Goal: Task Accomplishment & Management: Complete application form

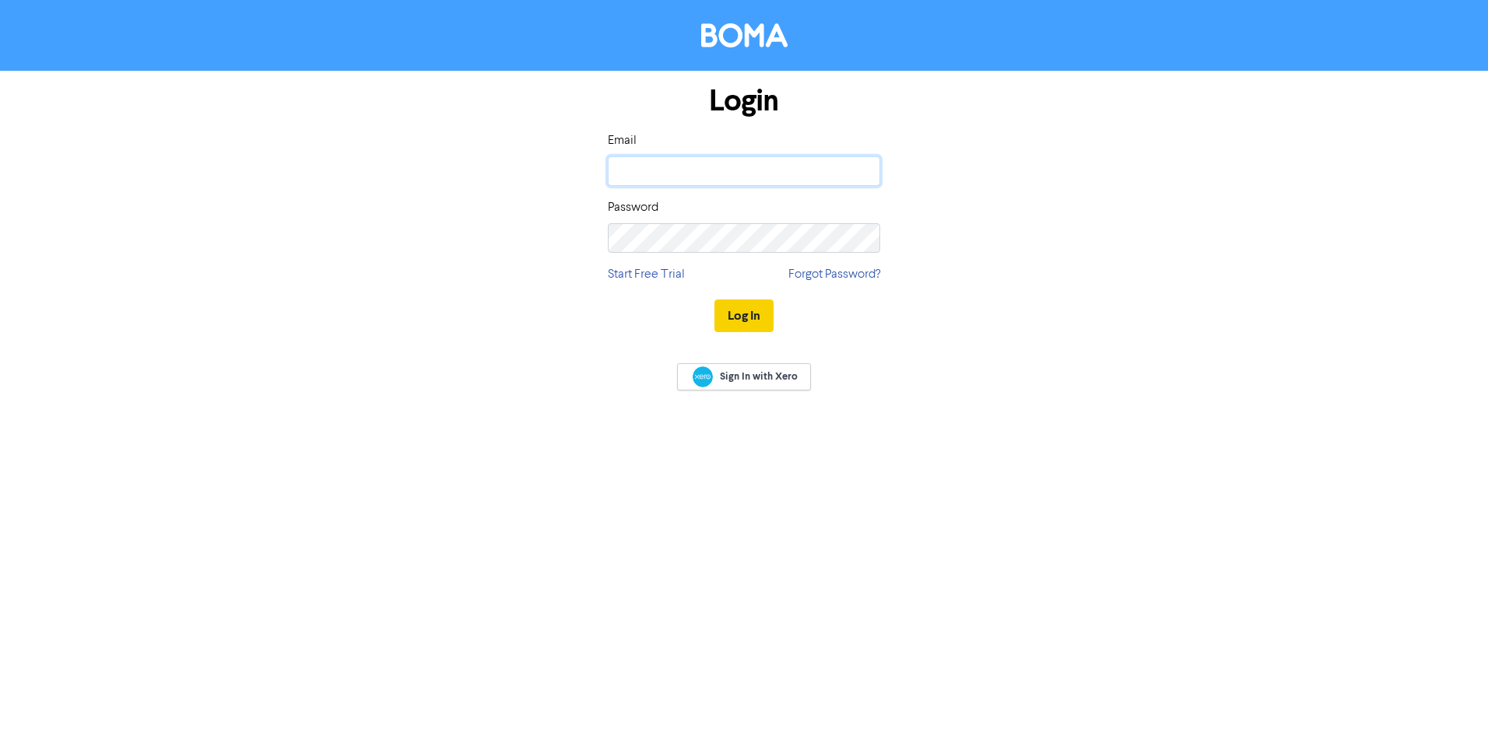
type input "[PERSON_NAME][EMAIL_ADDRESS][DOMAIN_NAME]"
click at [755, 310] on button "Log In" at bounding box center [743, 316] width 59 height 33
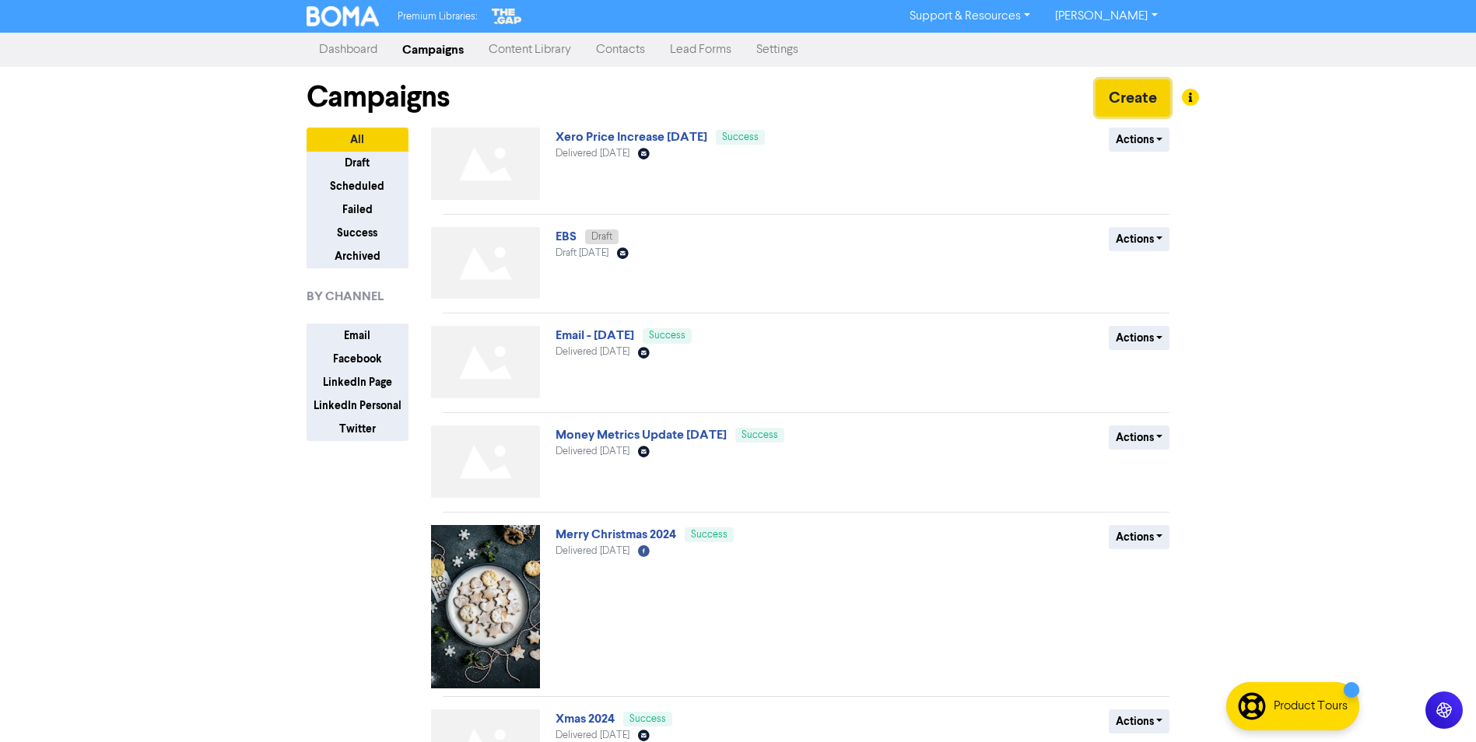
click at [1138, 98] on button "Create" at bounding box center [1133, 97] width 75 height 37
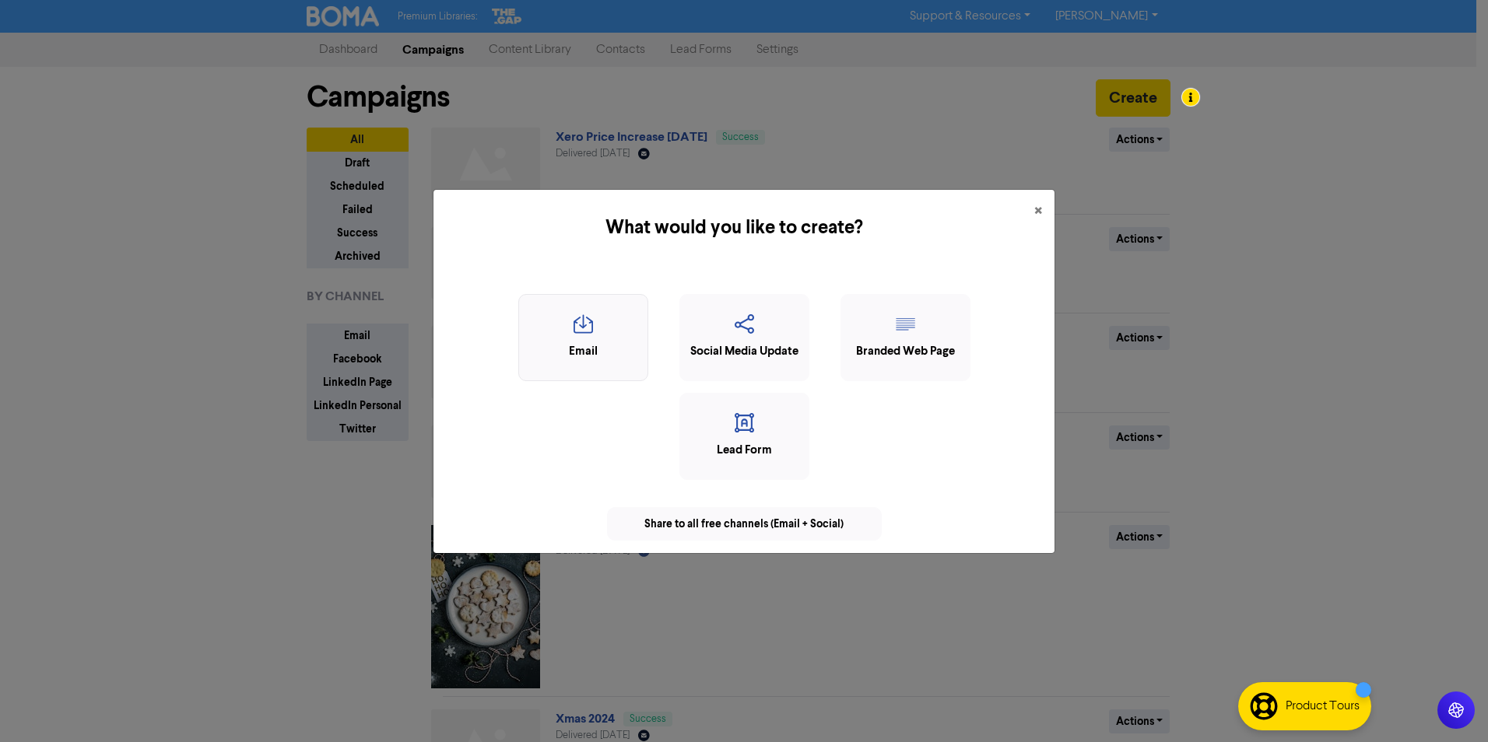
click at [590, 328] on icon "button" at bounding box center [583, 329] width 113 height 30
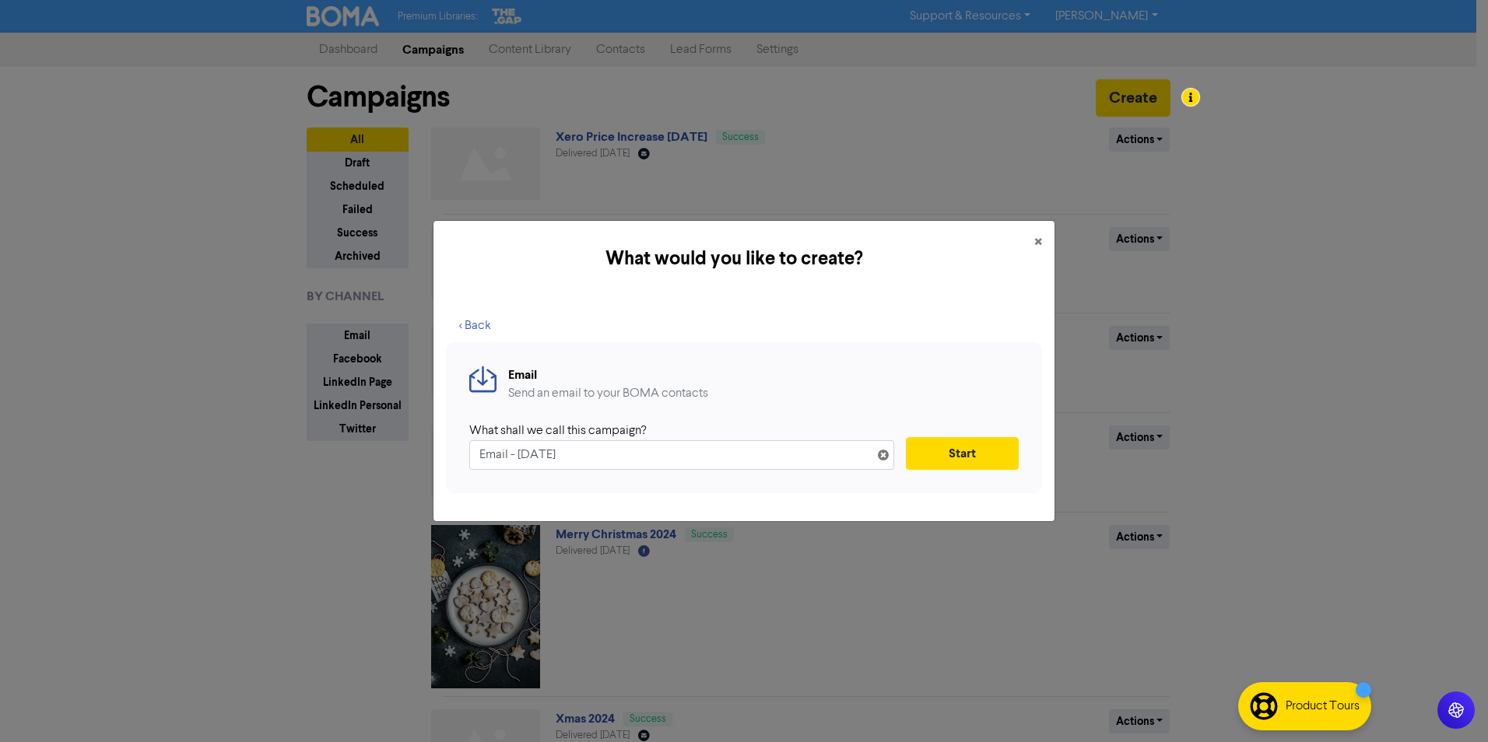
drag, startPoint x: 628, startPoint y: 454, endPoint x: 199, endPoint y: 476, distance: 429.4
click at [225, 475] on div "What would you like to create? × < Back Email Send an email to your BOMA contac…" at bounding box center [744, 371] width 1488 height 742
type input "Xero Stripe Promotion"
click at [952, 450] on button "Start" at bounding box center [962, 453] width 113 height 33
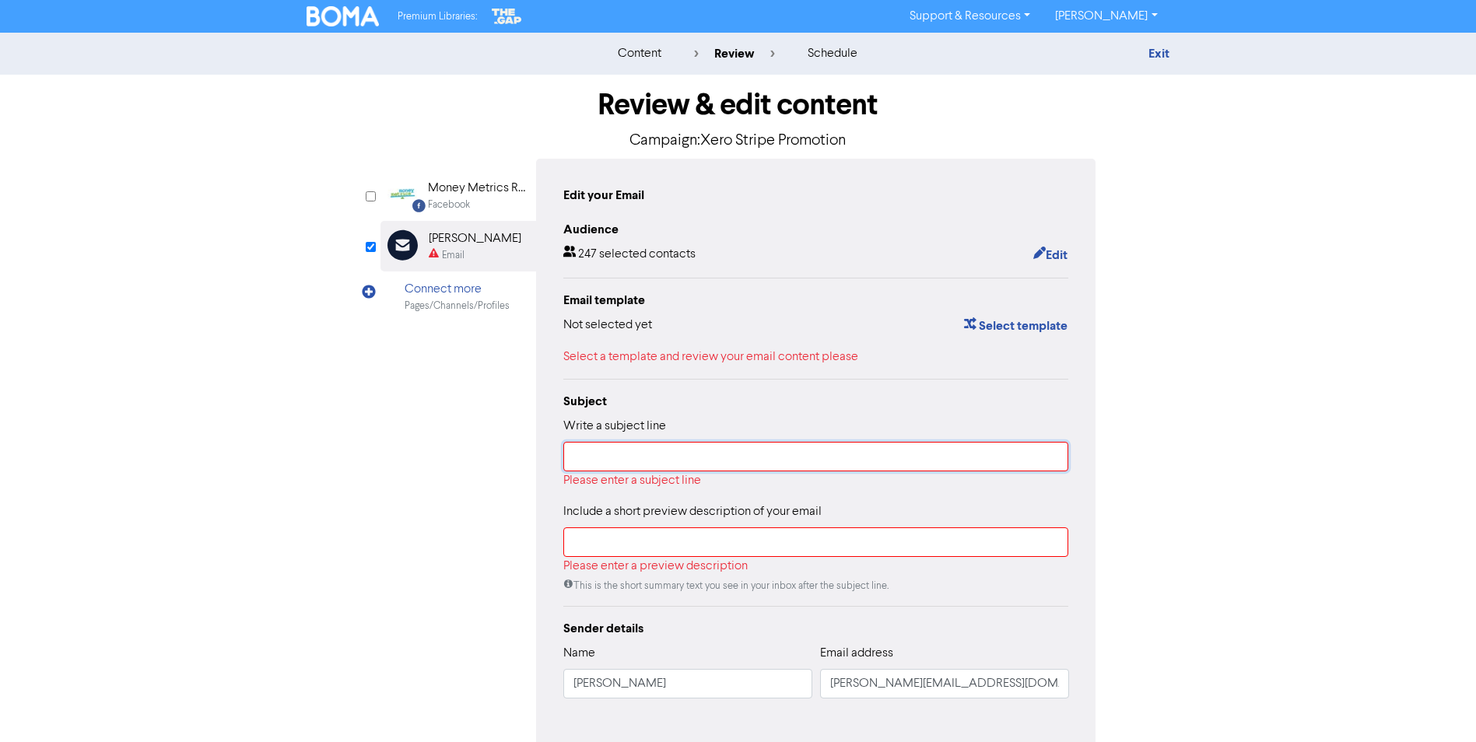
click at [630, 464] on input "text" at bounding box center [816, 457] width 506 height 30
click at [1016, 330] on button "Select template" at bounding box center [1015, 326] width 105 height 20
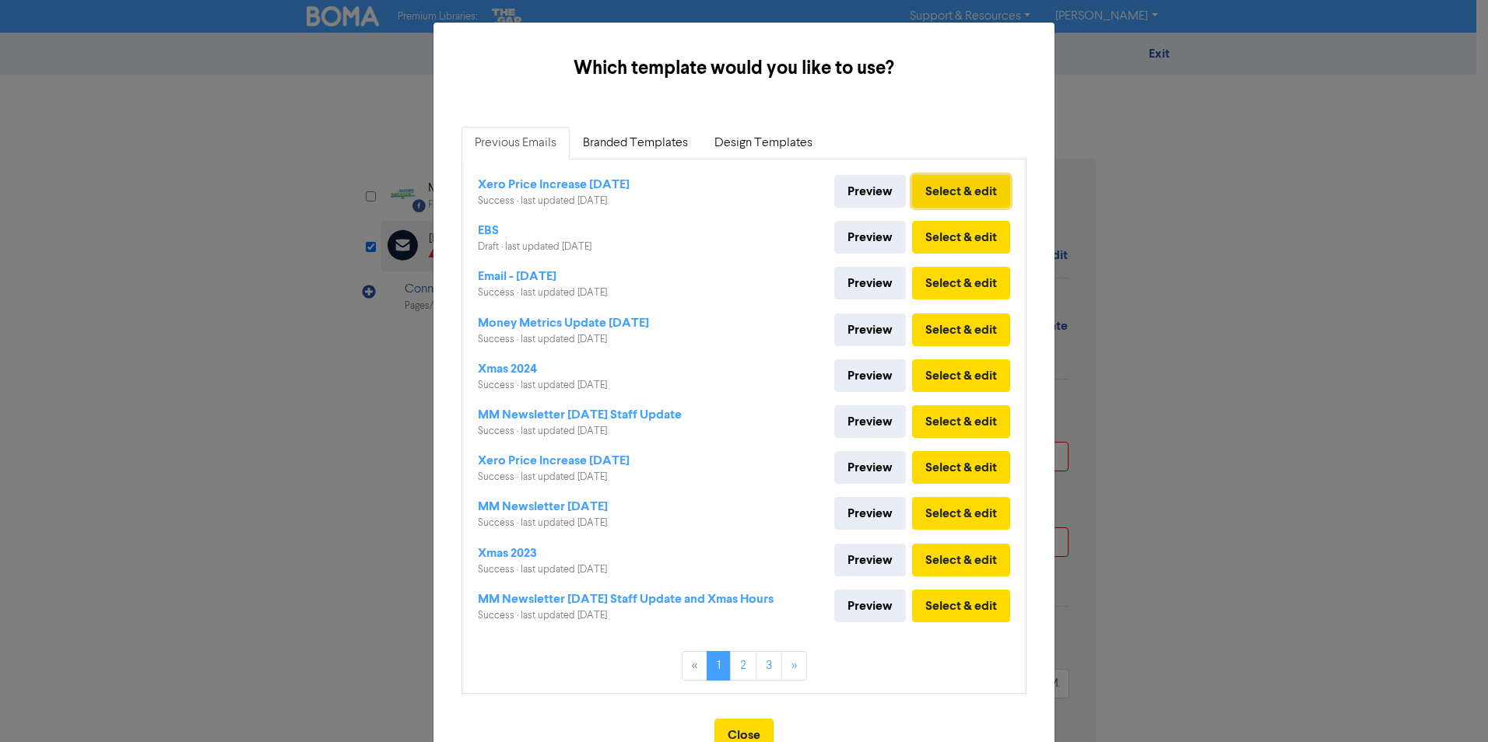
click at [949, 183] on button "Select & edit" at bounding box center [961, 191] width 98 height 33
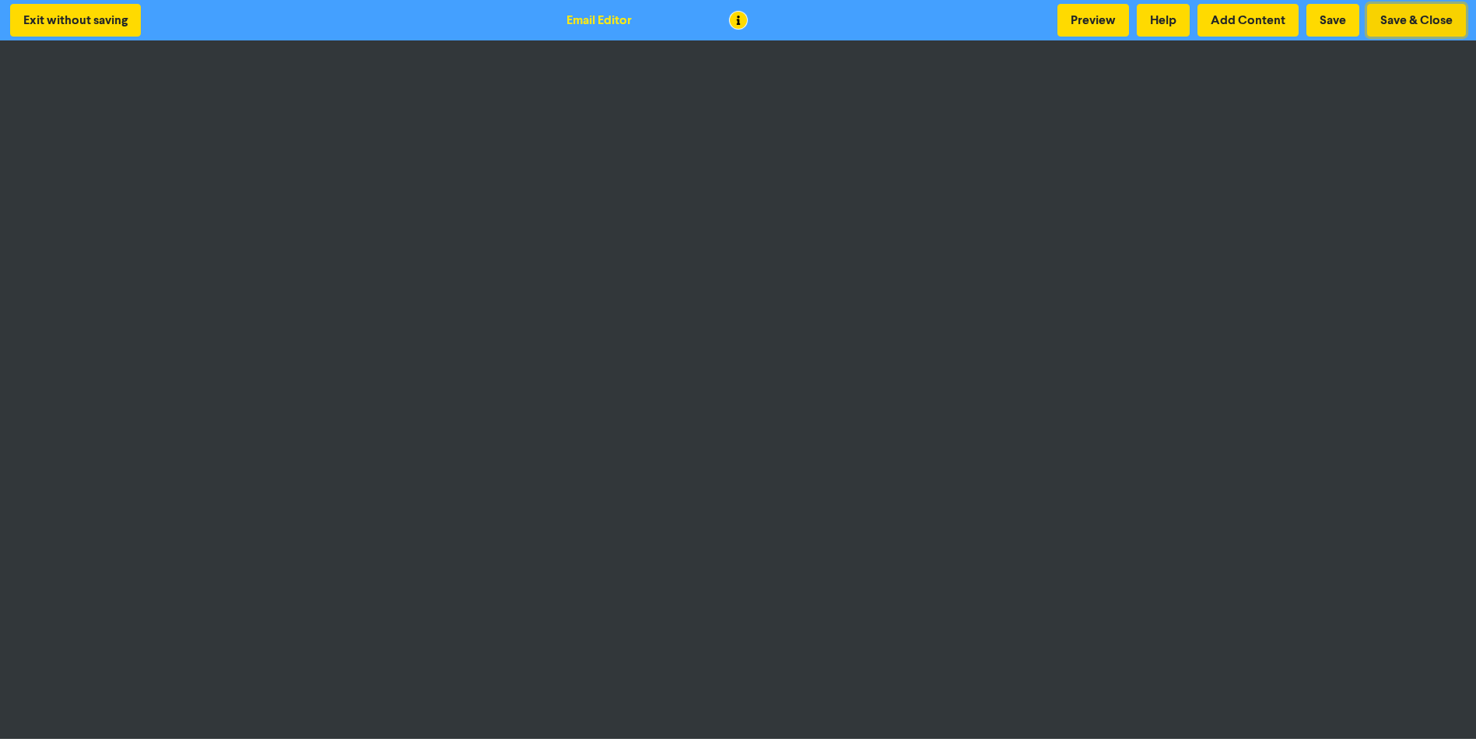
click at [1388, 23] on button "Save & Close" at bounding box center [1416, 20] width 99 height 33
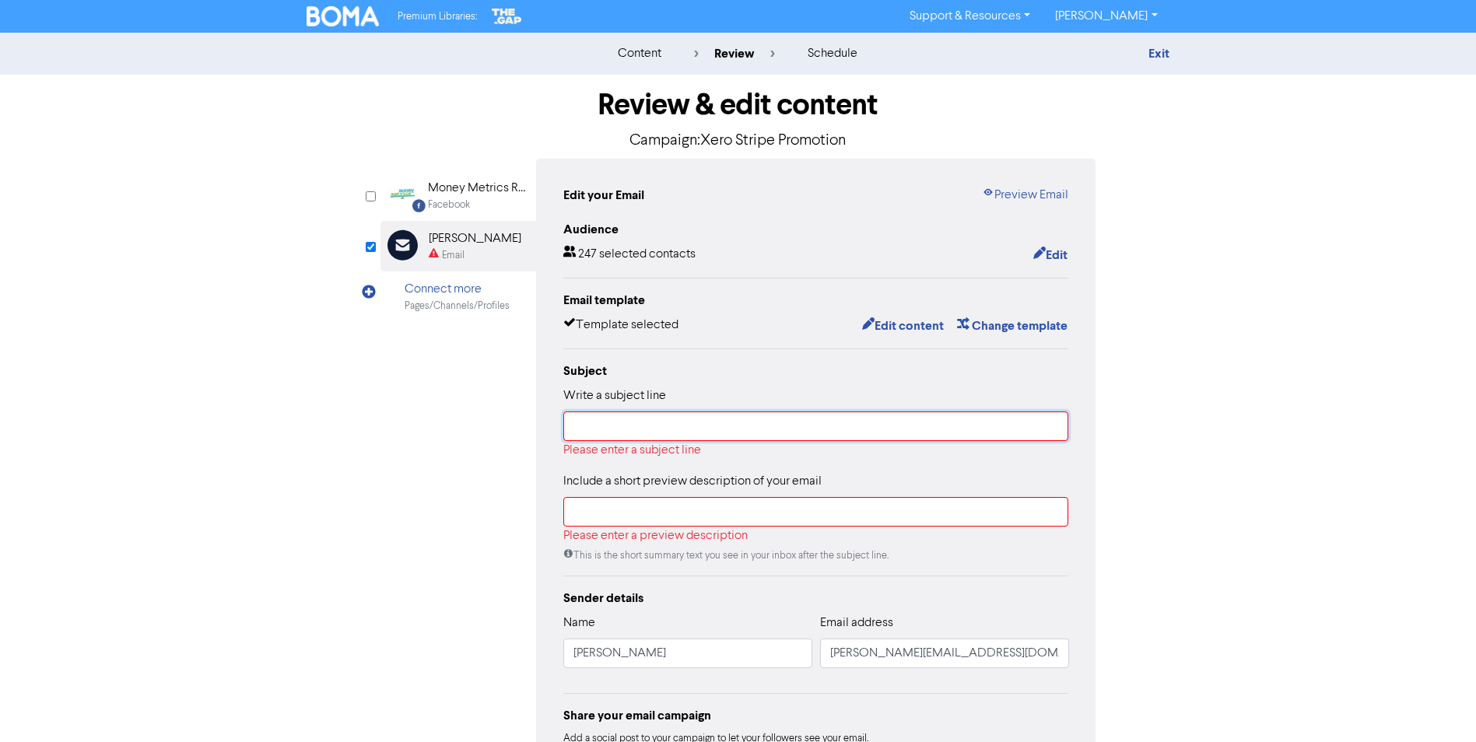
click at [609, 430] on input "text" at bounding box center [816, 427] width 506 height 30
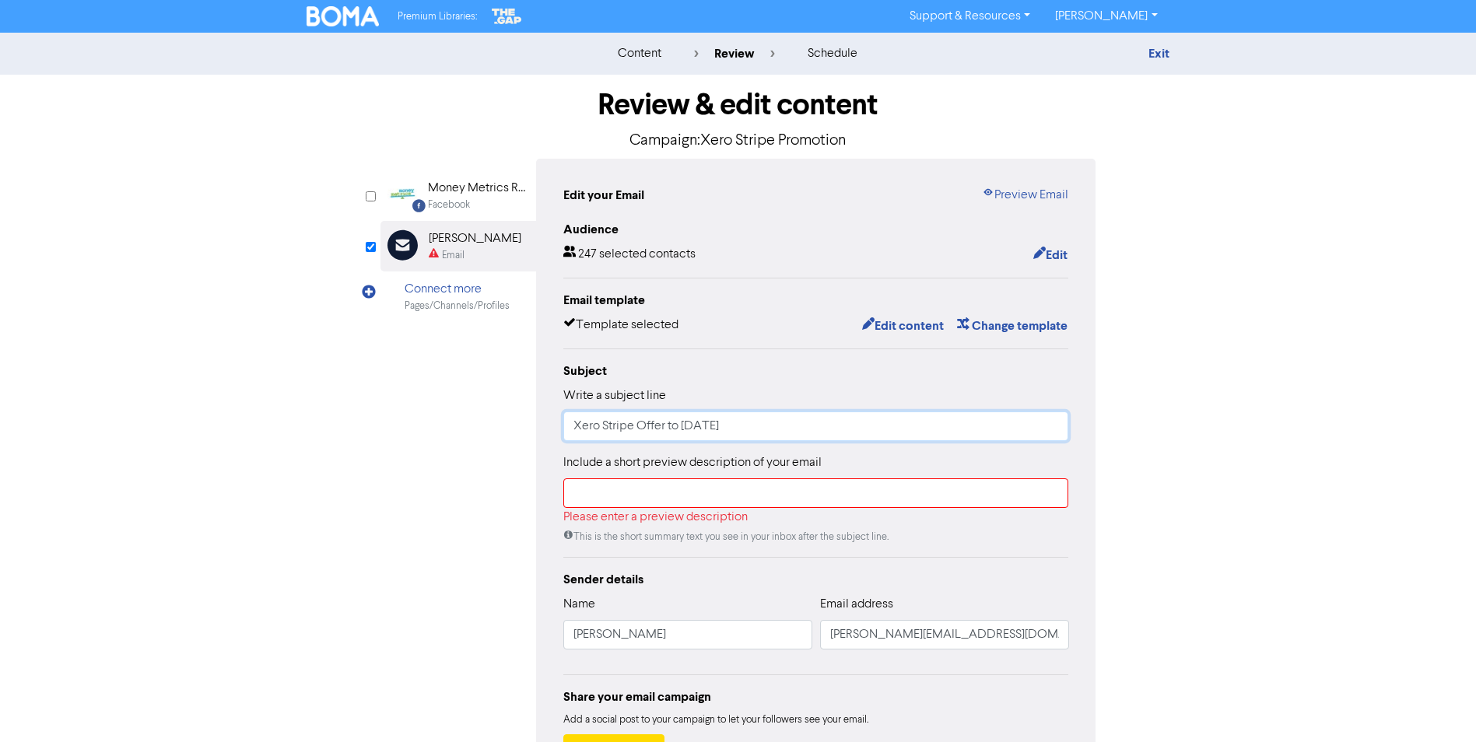
type input "Xero Stripe Offer to [DATE]"
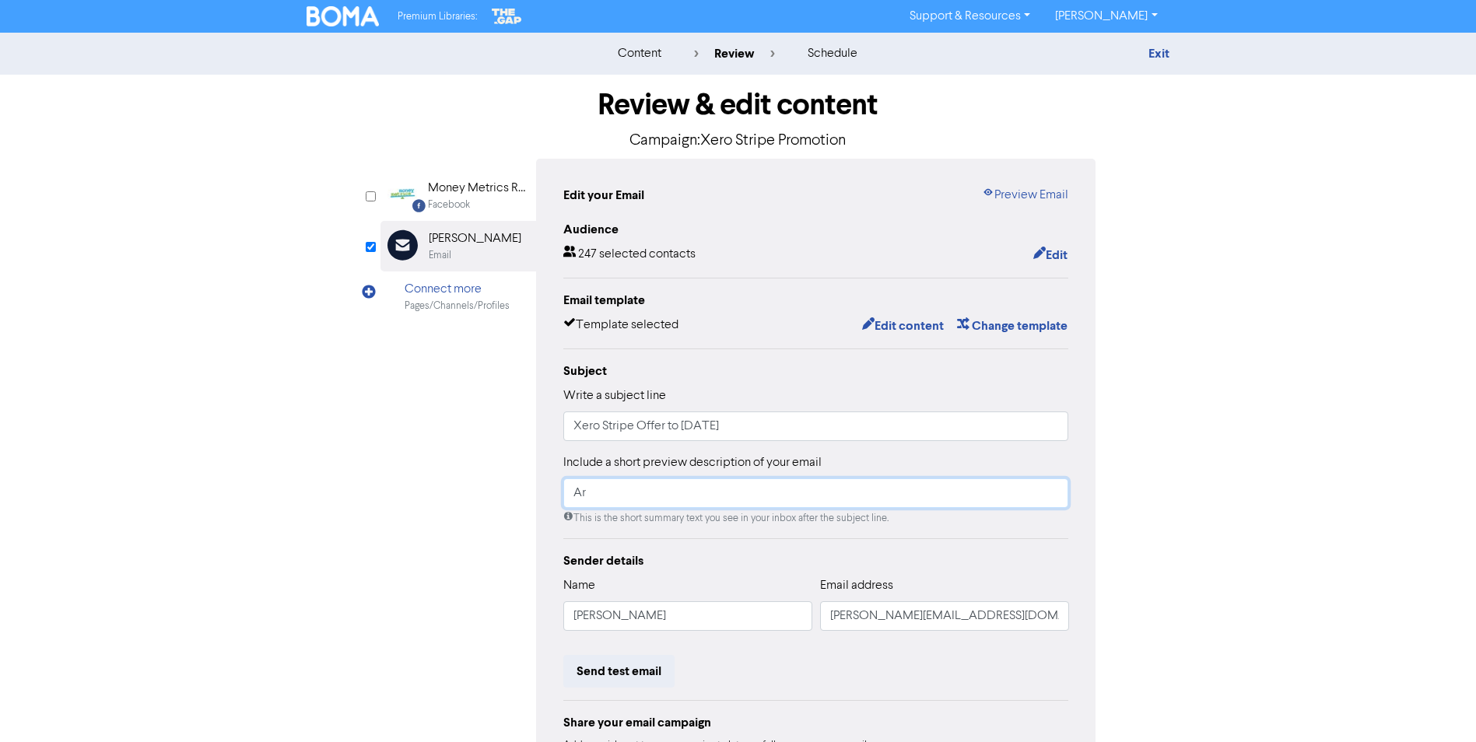
type input "A"
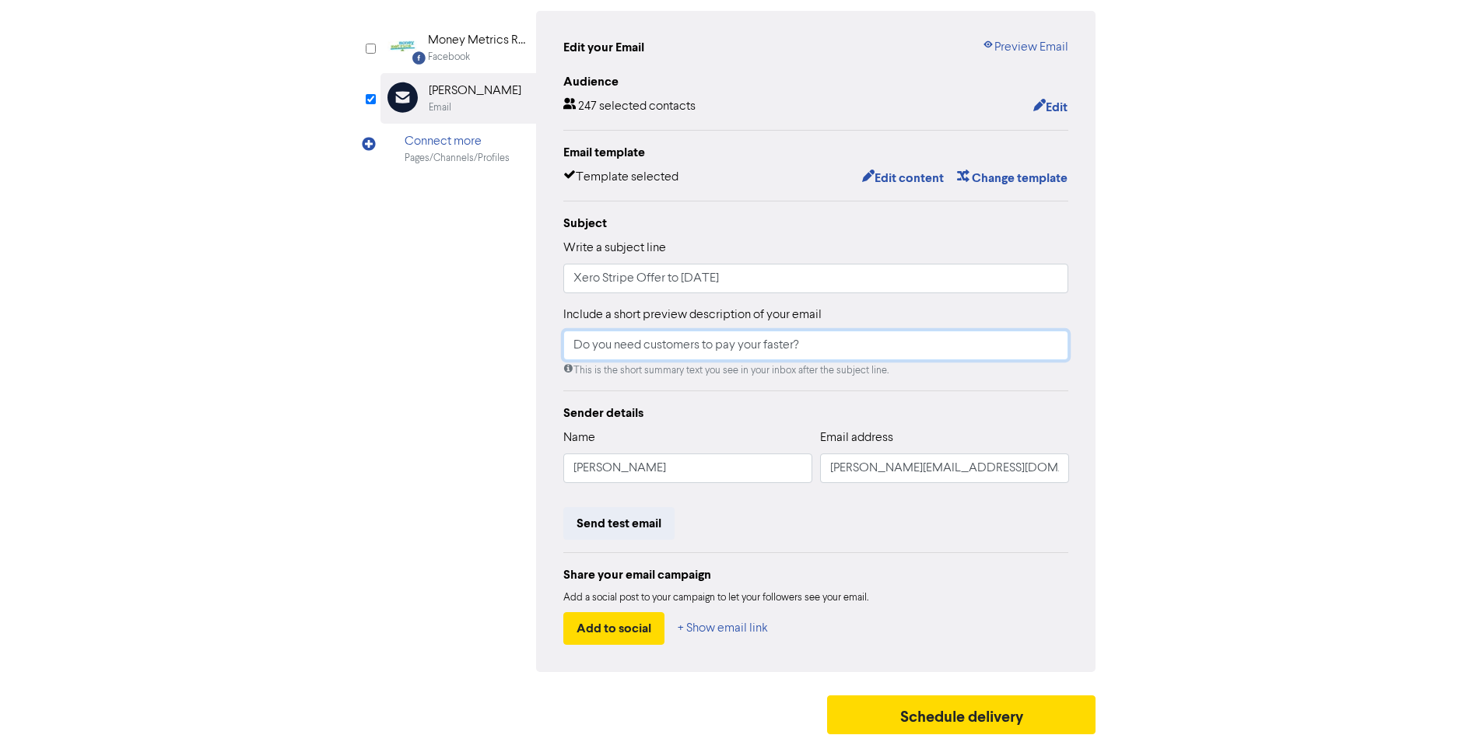
scroll to position [149, 0]
type input "Do you need customers to pay your faster?"
click at [597, 526] on button "Send test email" at bounding box center [618, 523] width 111 height 33
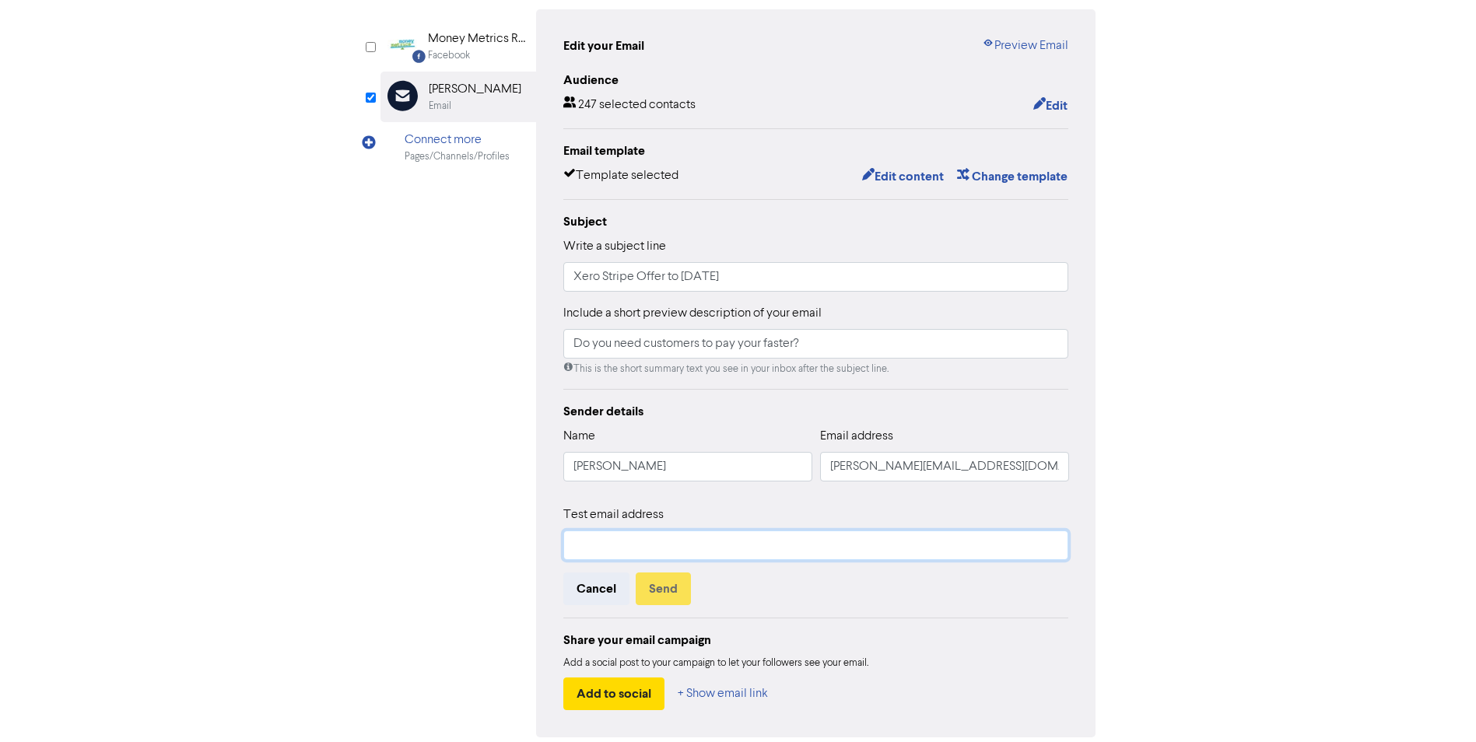
click at [634, 552] on input "text" at bounding box center [816, 546] width 506 height 30
type input "[PERSON_NAME][EMAIL_ADDRESS][DOMAIN_NAME]"
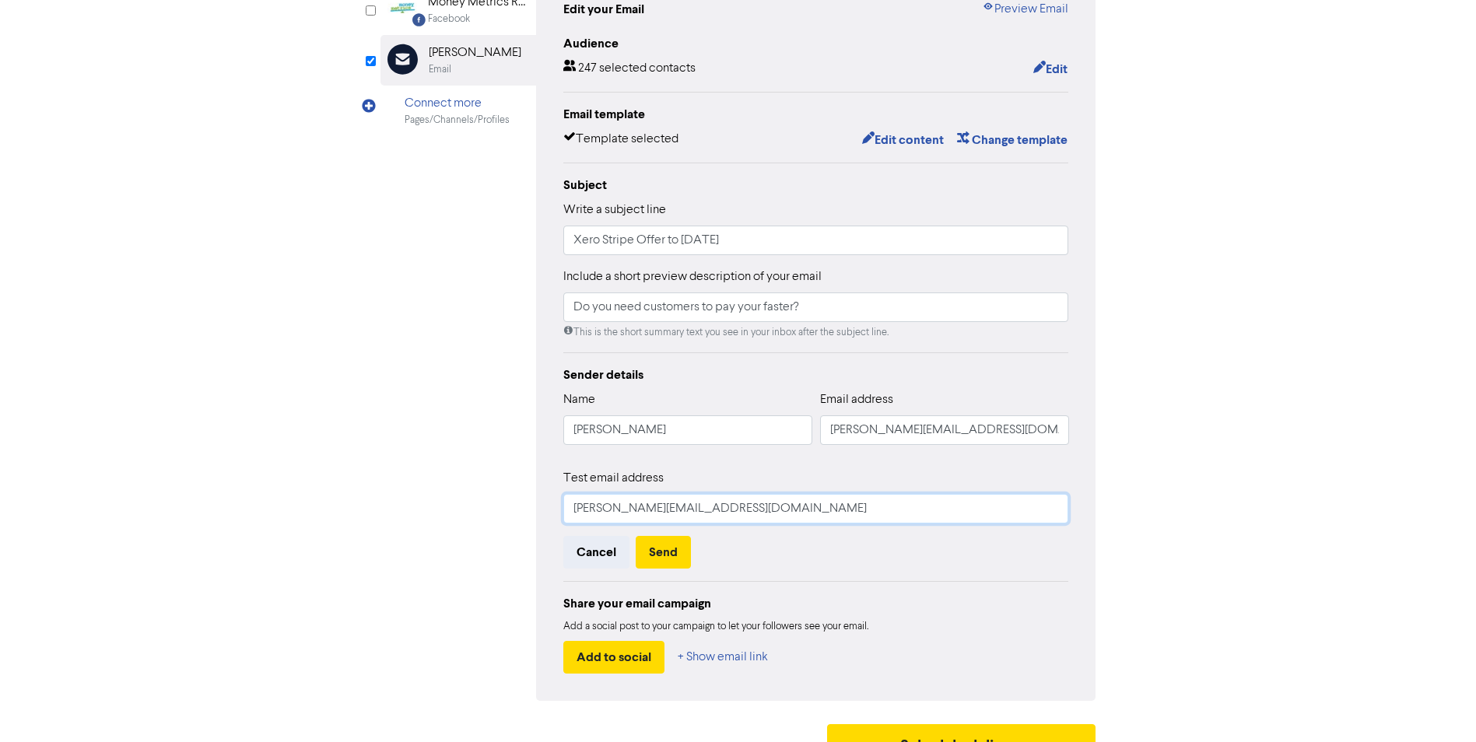
scroll to position [216, 0]
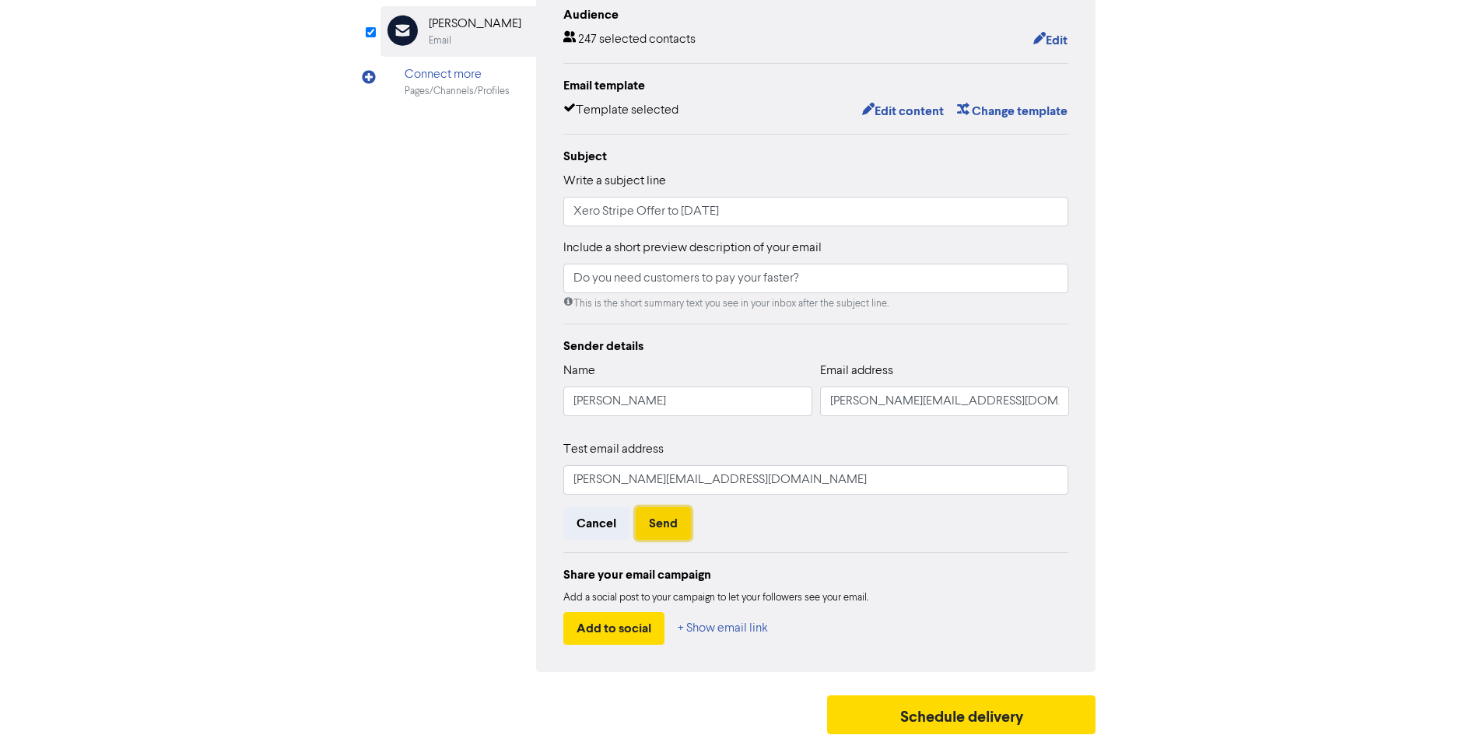
click at [663, 520] on button "Send" at bounding box center [663, 523] width 55 height 33
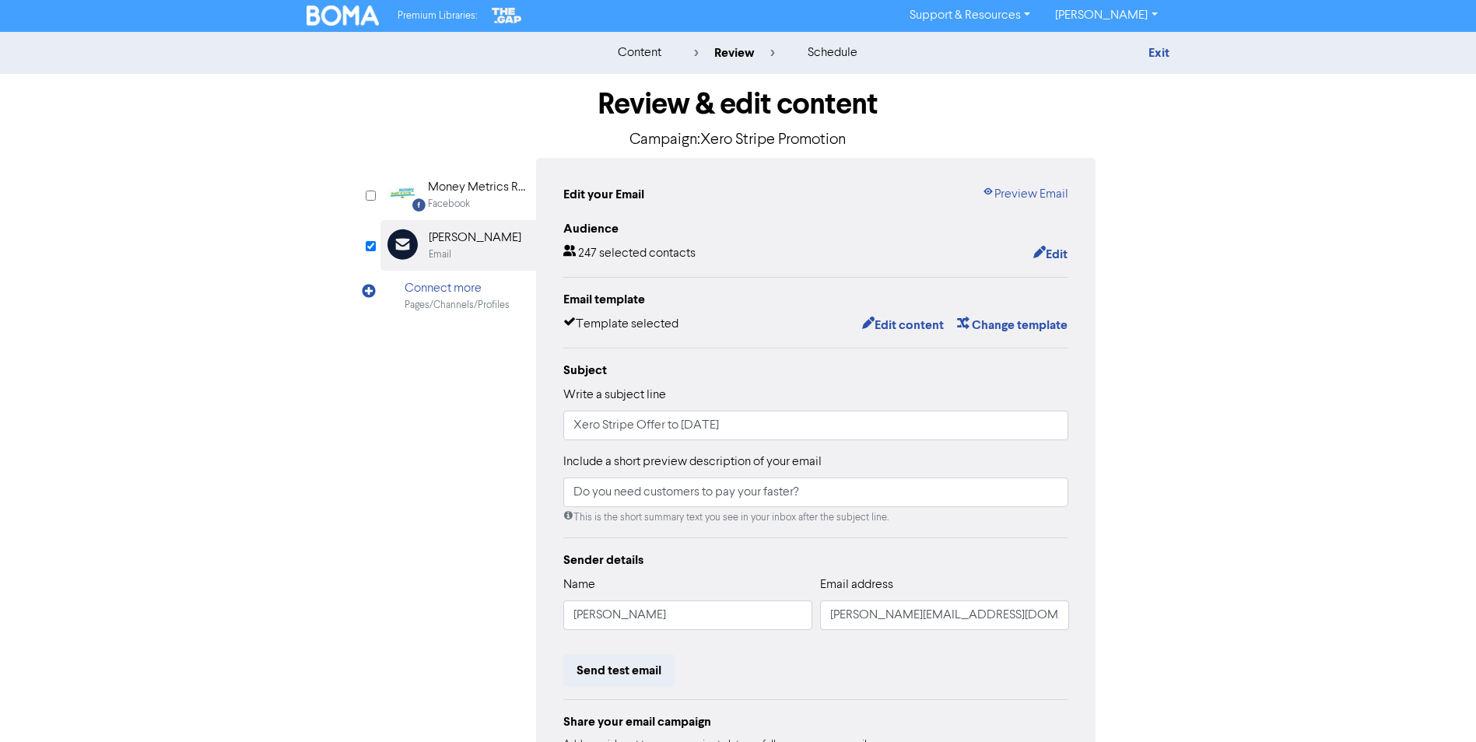
scroll to position [0, 0]
click at [1158, 54] on link "Exit" at bounding box center [1159, 54] width 21 height 16
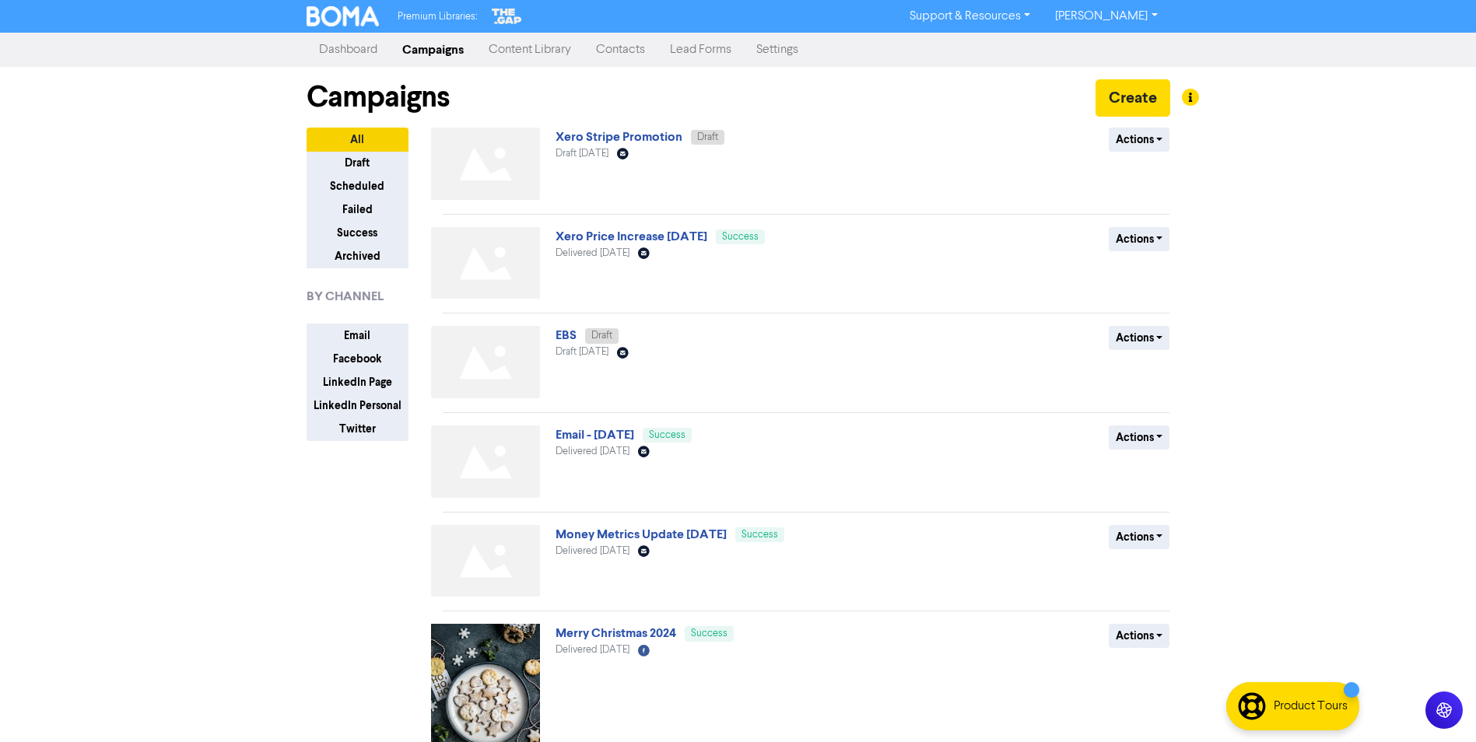
click at [637, 47] on link "Contacts" at bounding box center [621, 49] width 74 height 31
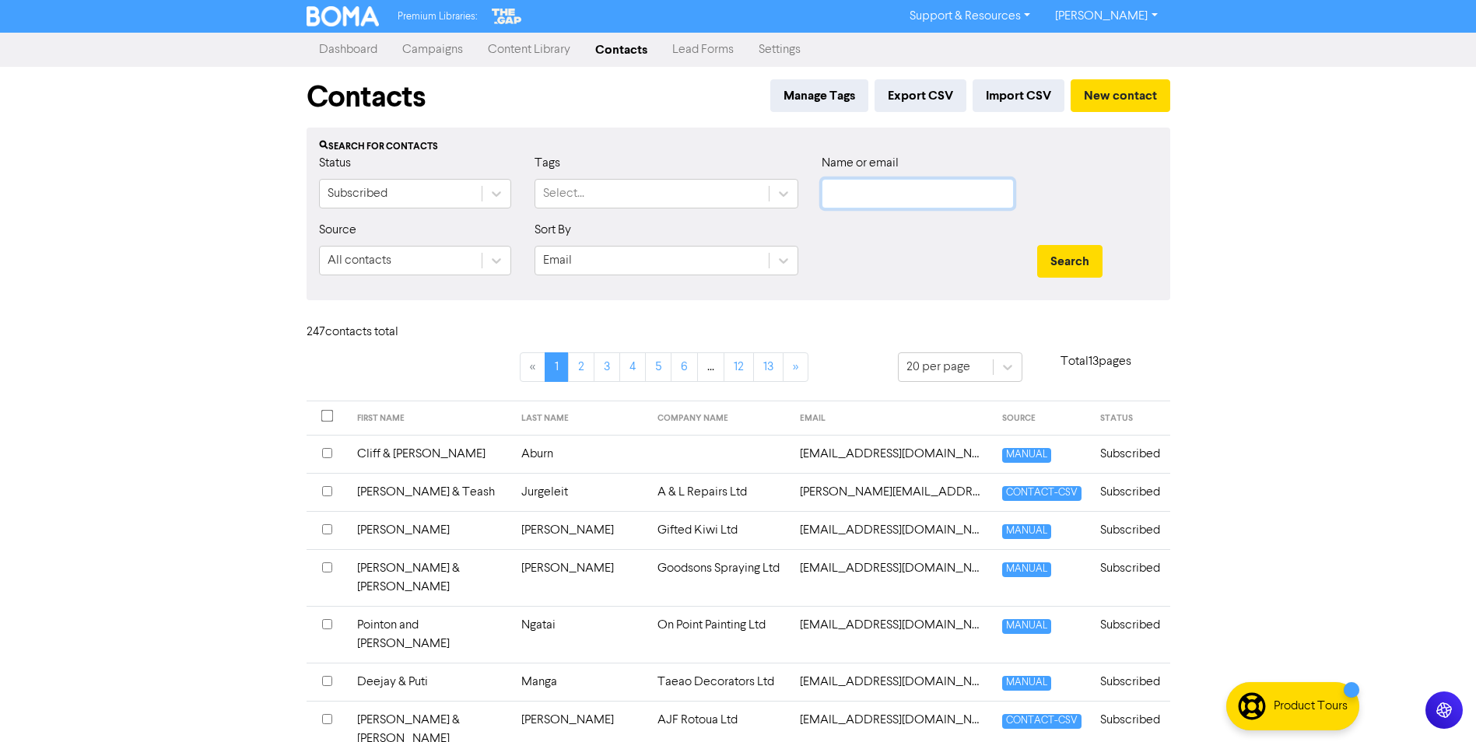
click at [859, 193] on input "text" at bounding box center [918, 194] width 192 height 30
type input "tuiwood"
click at [1037, 245] on button "Search" at bounding box center [1069, 261] width 65 height 33
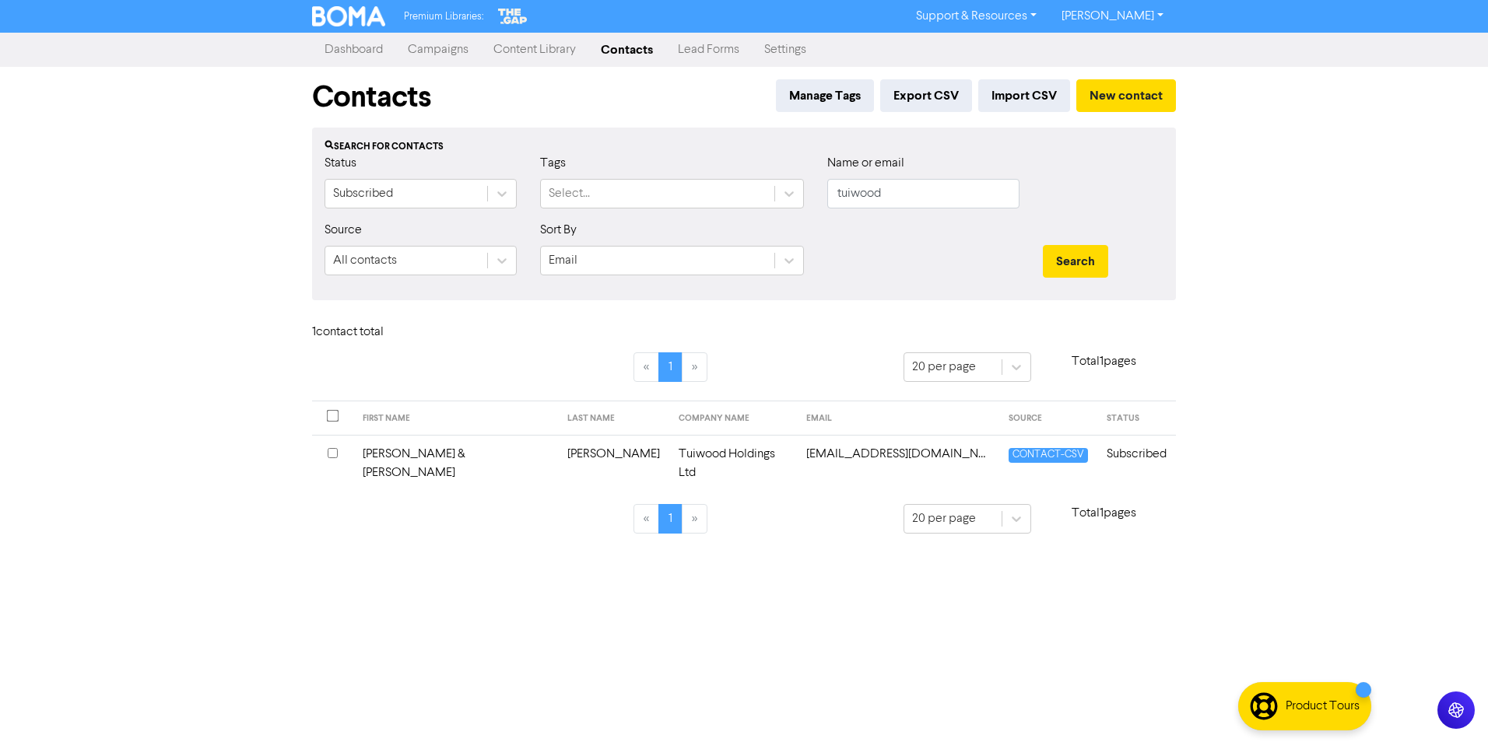
click at [332, 450] on input "checkbox" at bounding box center [333, 453] width 10 height 10
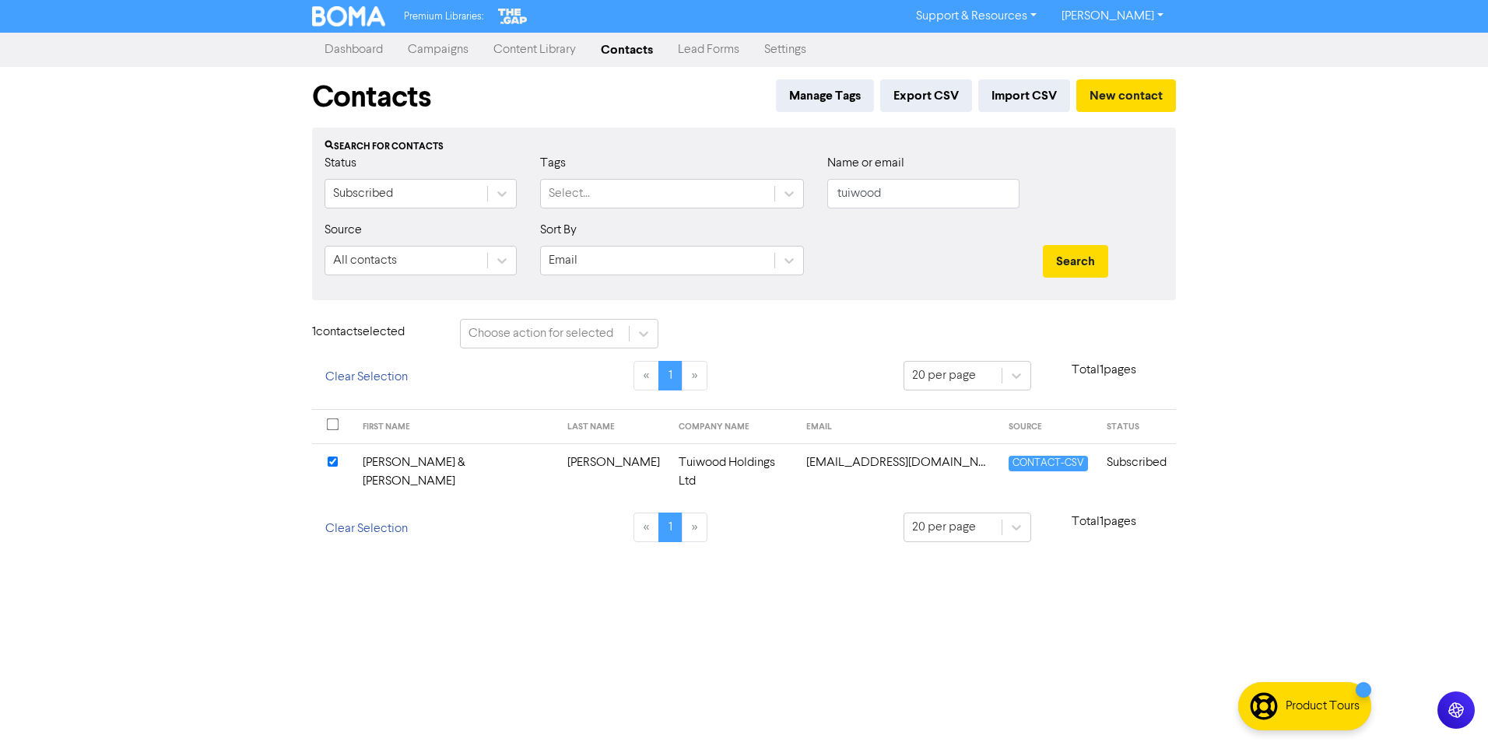
click at [398, 457] on td "[PERSON_NAME] & [PERSON_NAME]" at bounding box center [455, 472] width 205 height 57
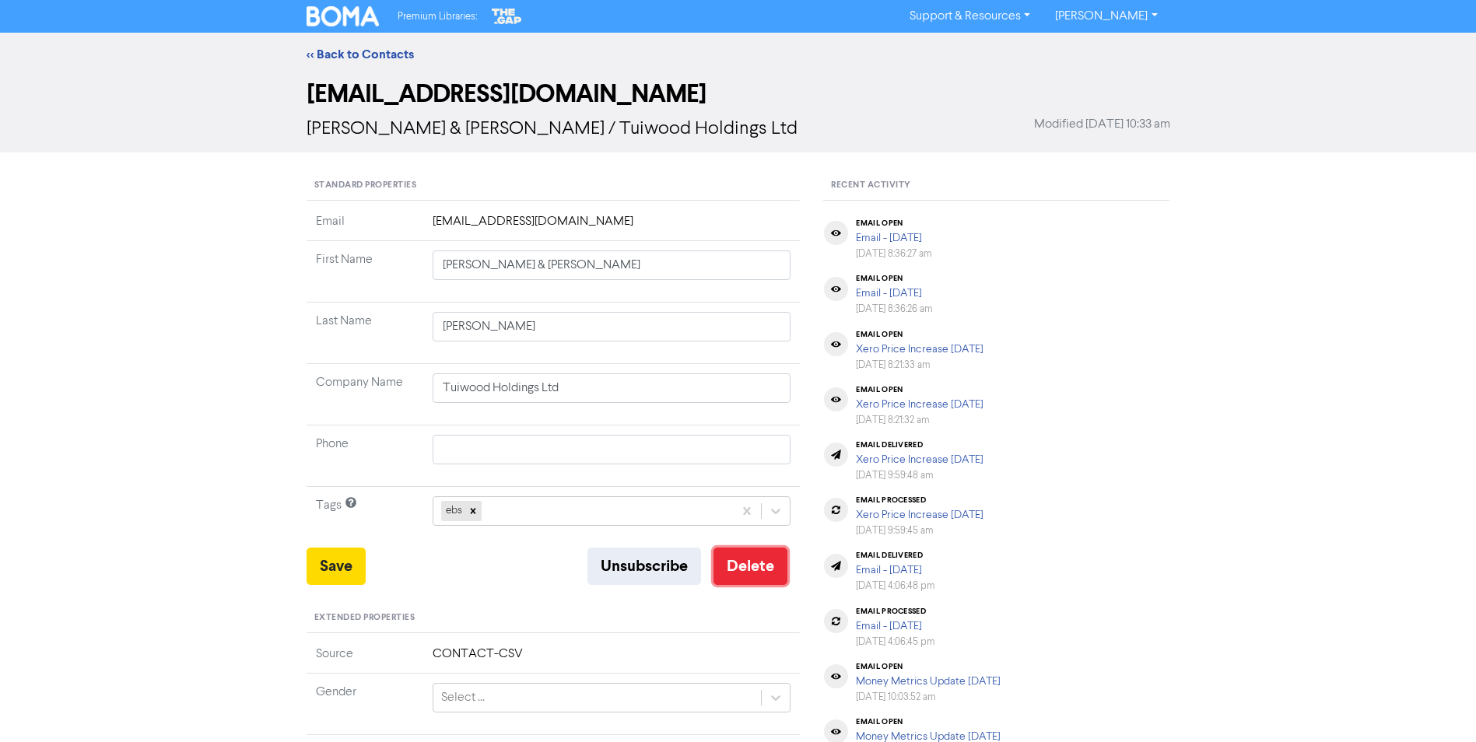
click at [753, 564] on button "Delete" at bounding box center [751, 566] width 74 height 37
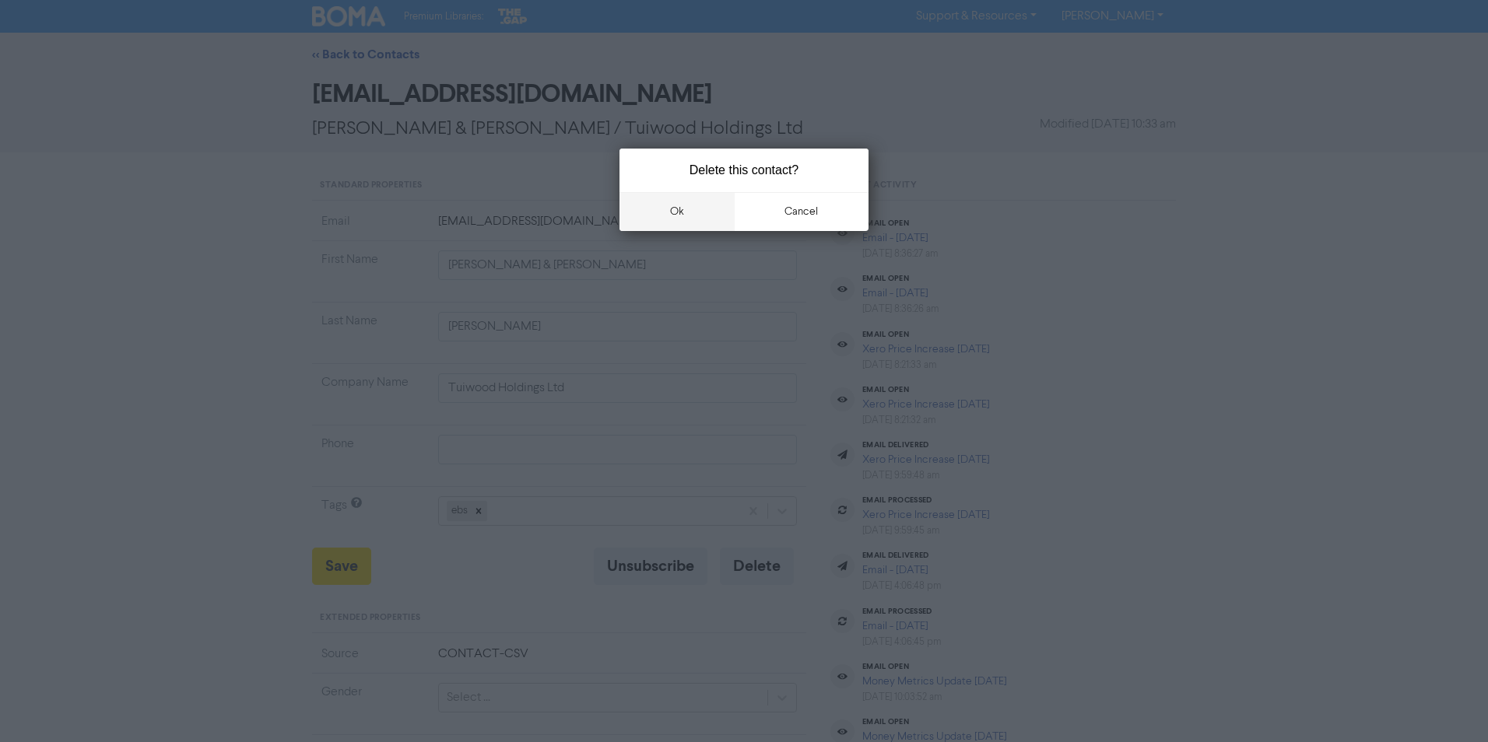
click at [676, 223] on button "ok" at bounding box center [676, 211] width 115 height 39
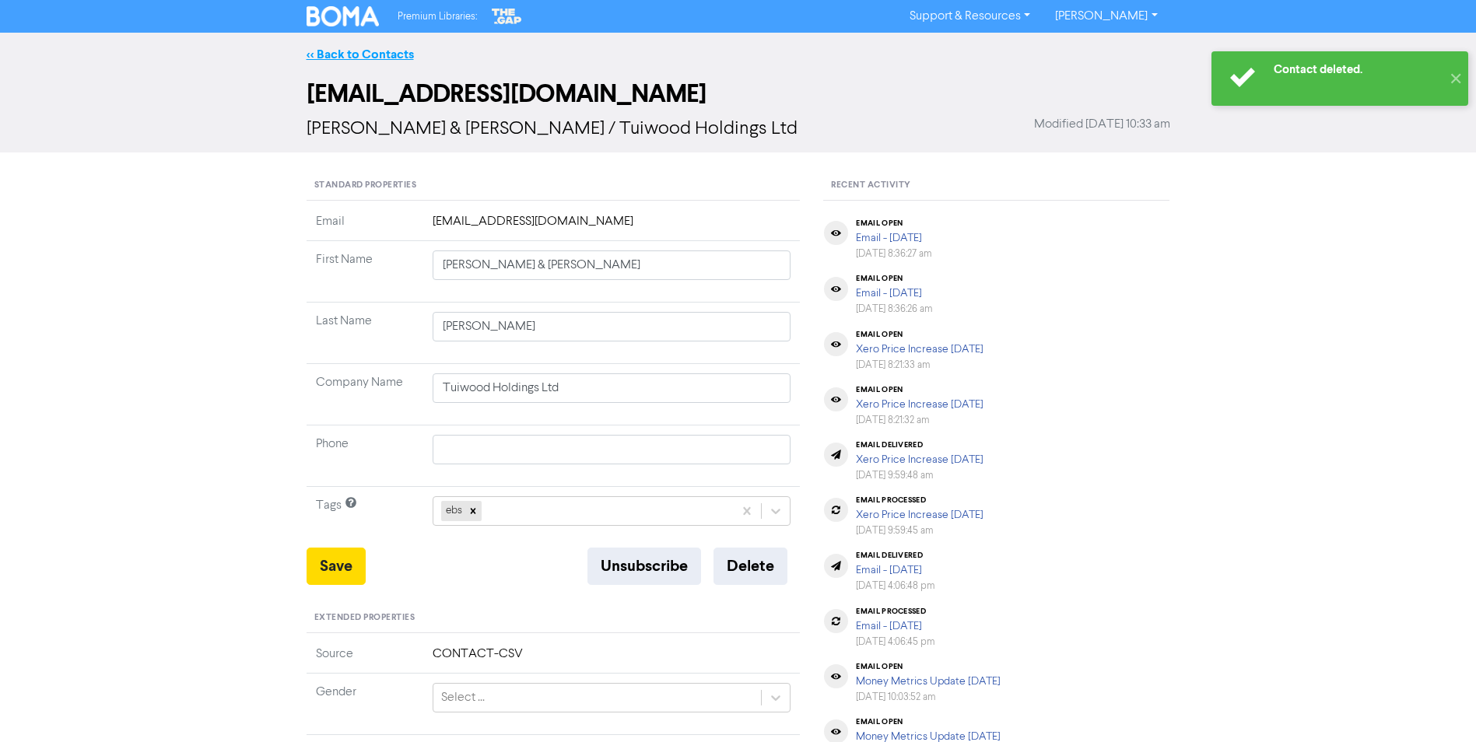
click at [366, 50] on link "<< Back to Contacts" at bounding box center [360, 55] width 107 height 16
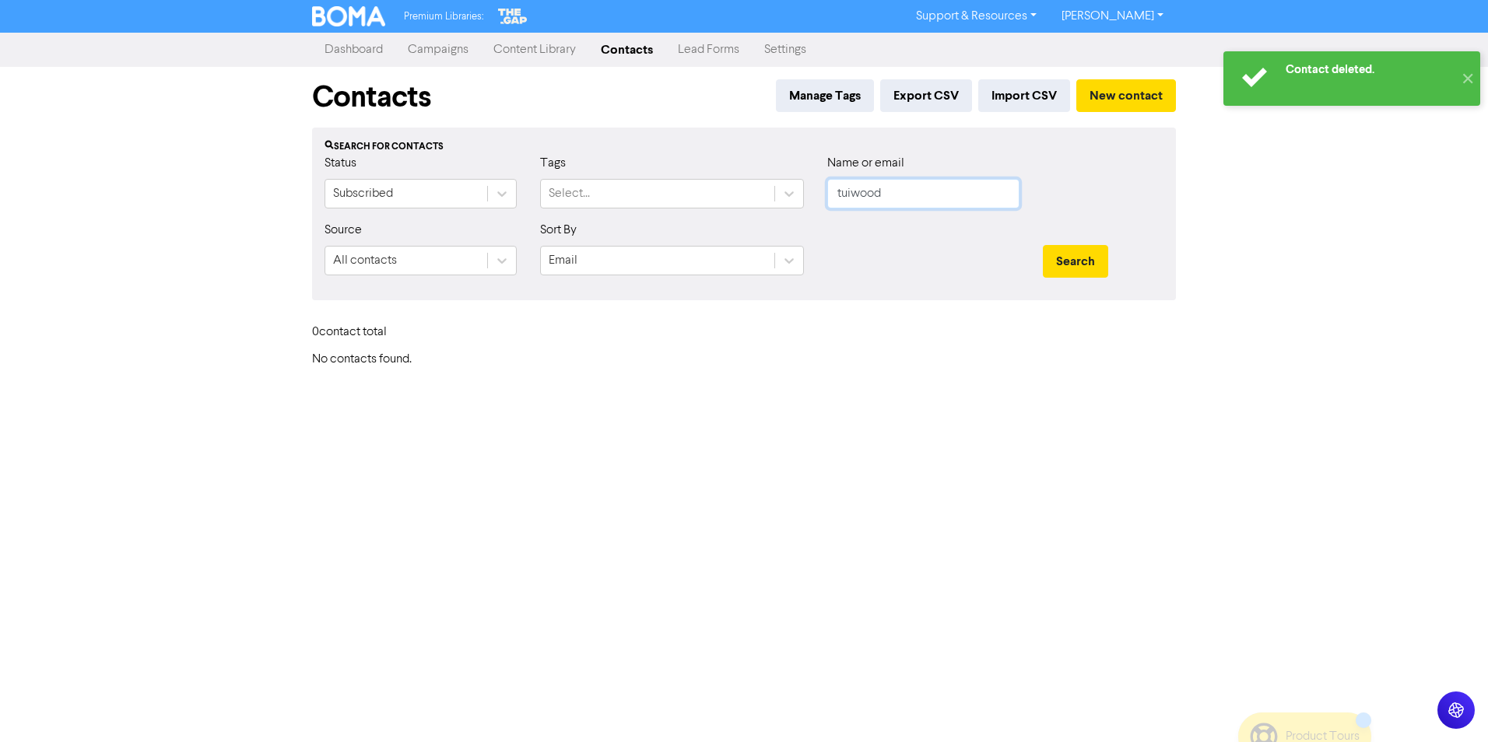
click at [499, 226] on form "Status Subscribed Tags Select... Name or email tuiwood Source All contacts Sort…" at bounding box center [744, 221] width 839 height 134
type input "Longbottom"
click at [1043, 245] on button "Search" at bounding box center [1075, 261] width 65 height 33
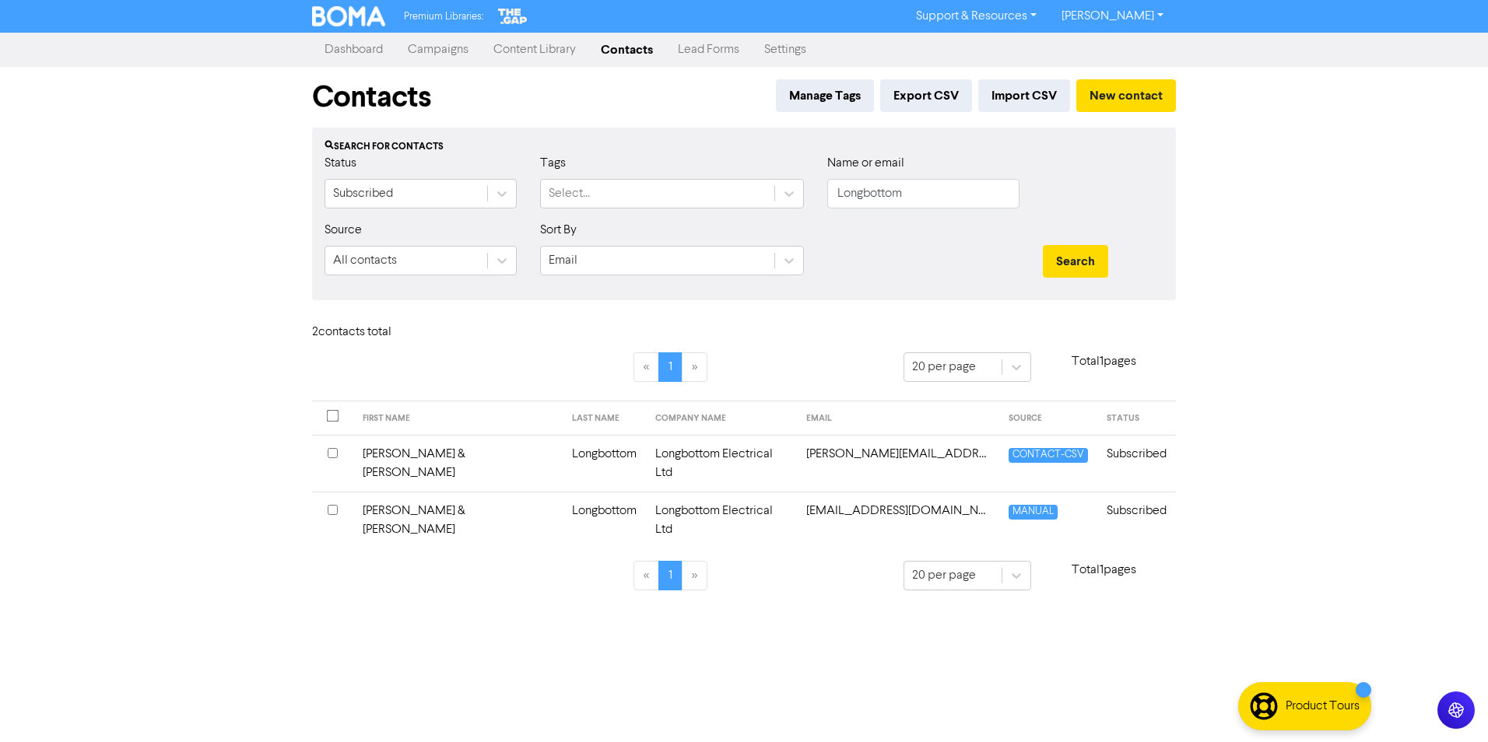
click at [334, 453] on input "checkbox" at bounding box center [333, 453] width 10 height 10
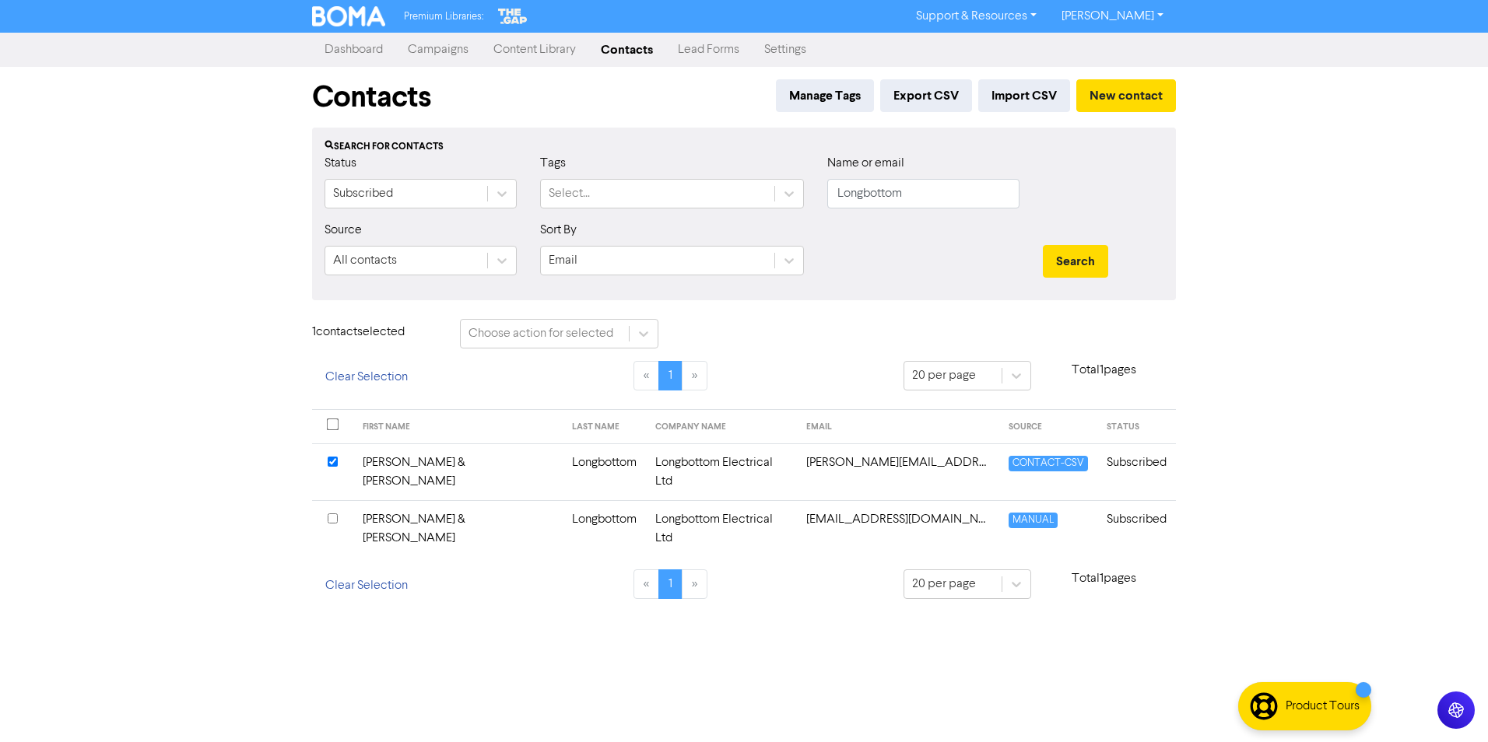
click at [330, 514] on input "checkbox" at bounding box center [333, 519] width 10 height 10
click at [328, 514] on input "checkbox" at bounding box center [333, 519] width 10 height 10
click at [334, 457] on input "checkbox" at bounding box center [333, 462] width 10 height 10
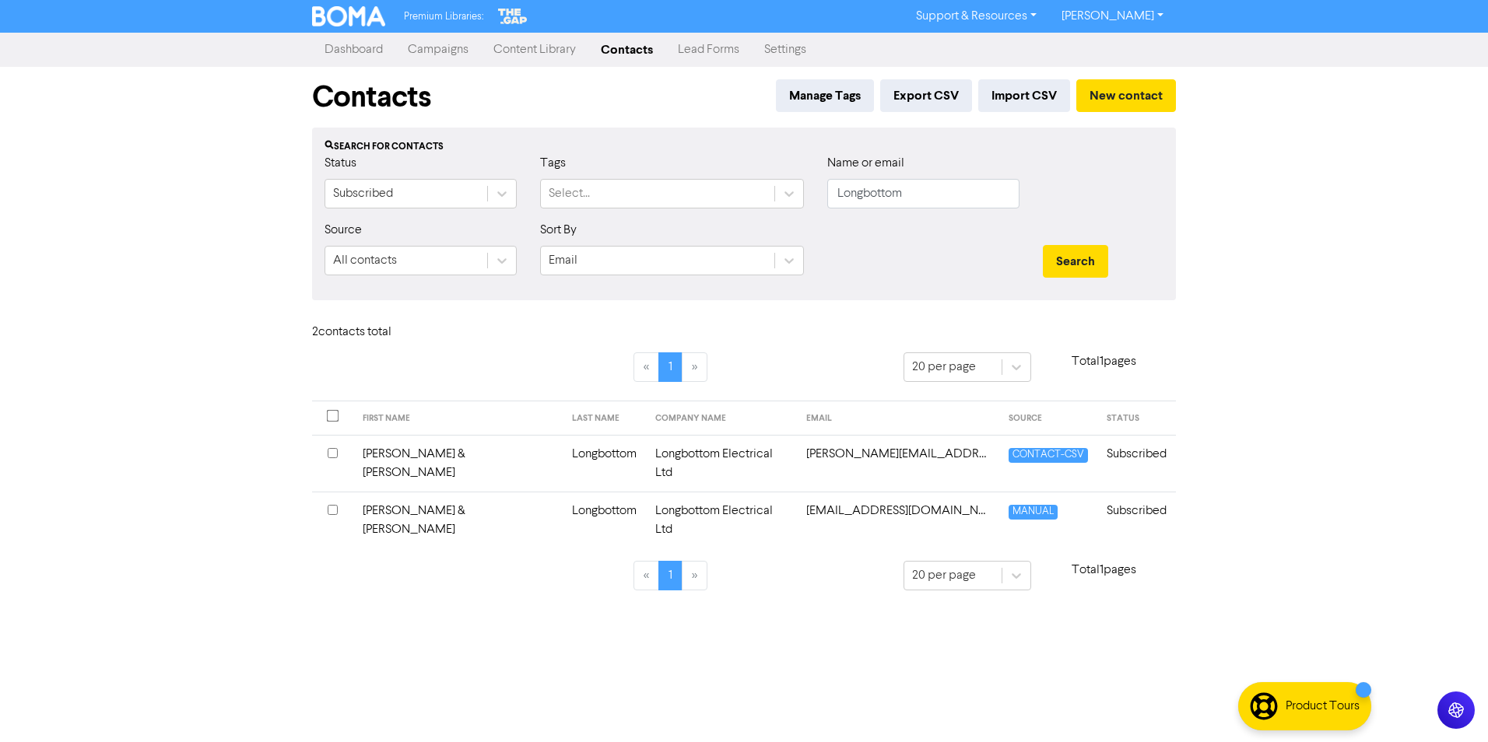
click at [427, 449] on td "[PERSON_NAME] & [PERSON_NAME]" at bounding box center [457, 463] width 209 height 57
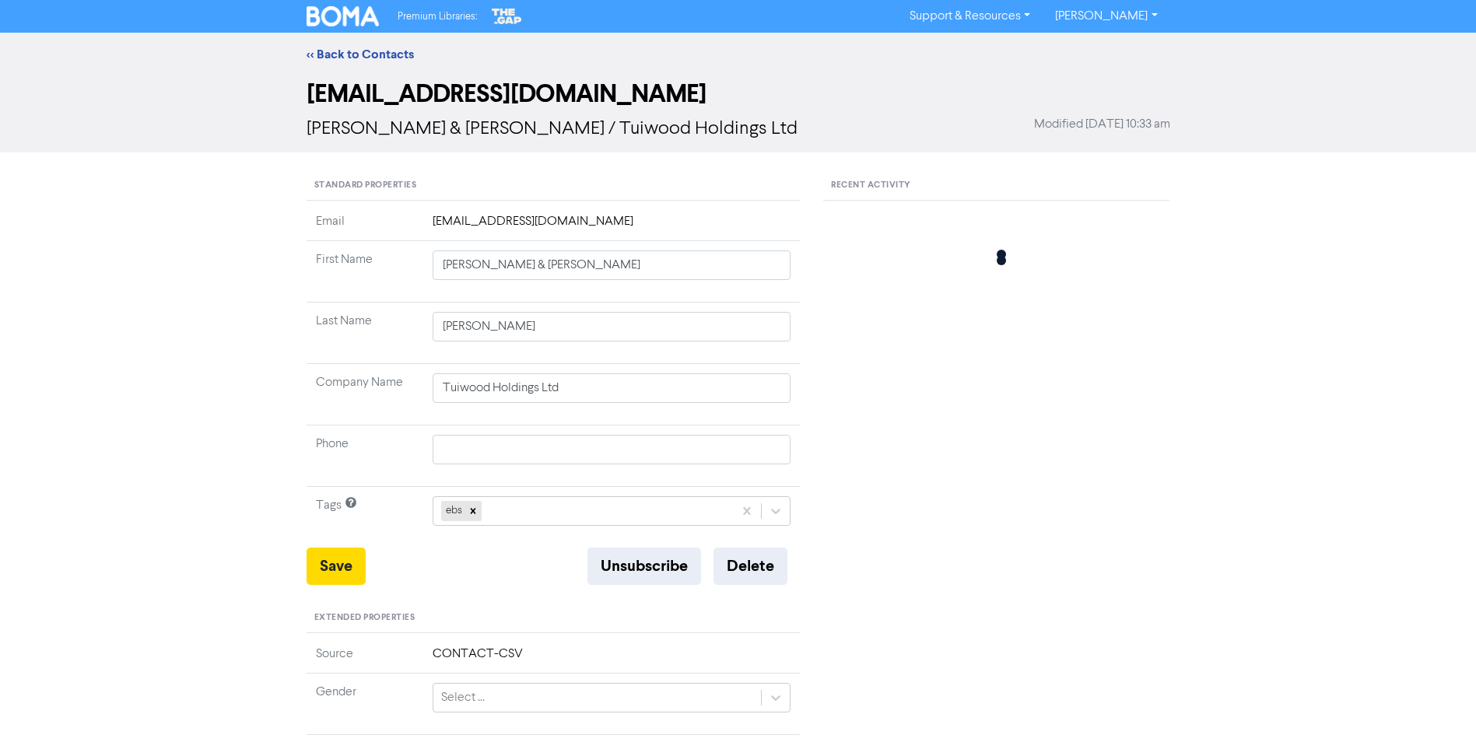
type input "[PERSON_NAME] & [PERSON_NAME]"
type input "Longbottom"
type input "Longbottom Electrical Ltd"
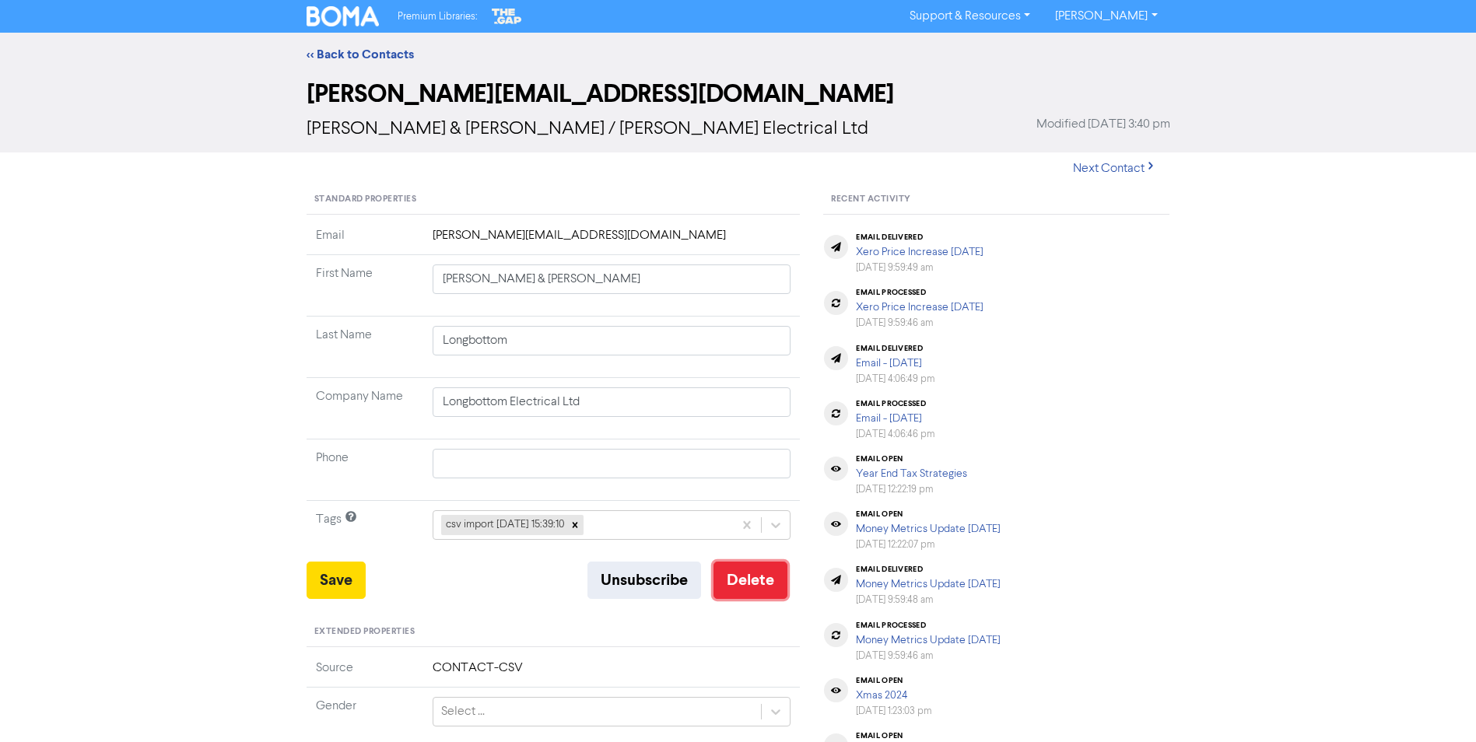
click at [746, 574] on button "Delete" at bounding box center [751, 580] width 74 height 37
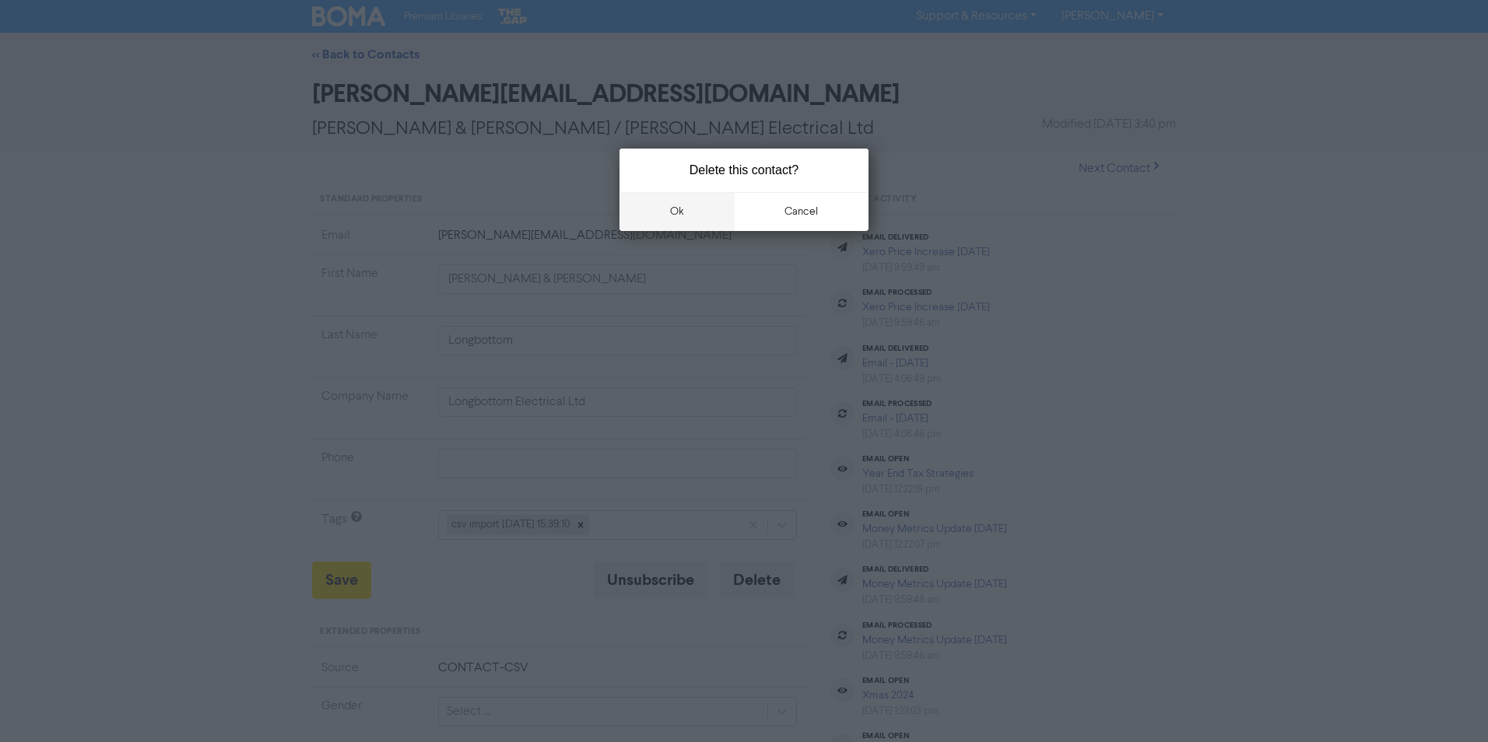
click at [697, 210] on button "ok" at bounding box center [676, 211] width 115 height 39
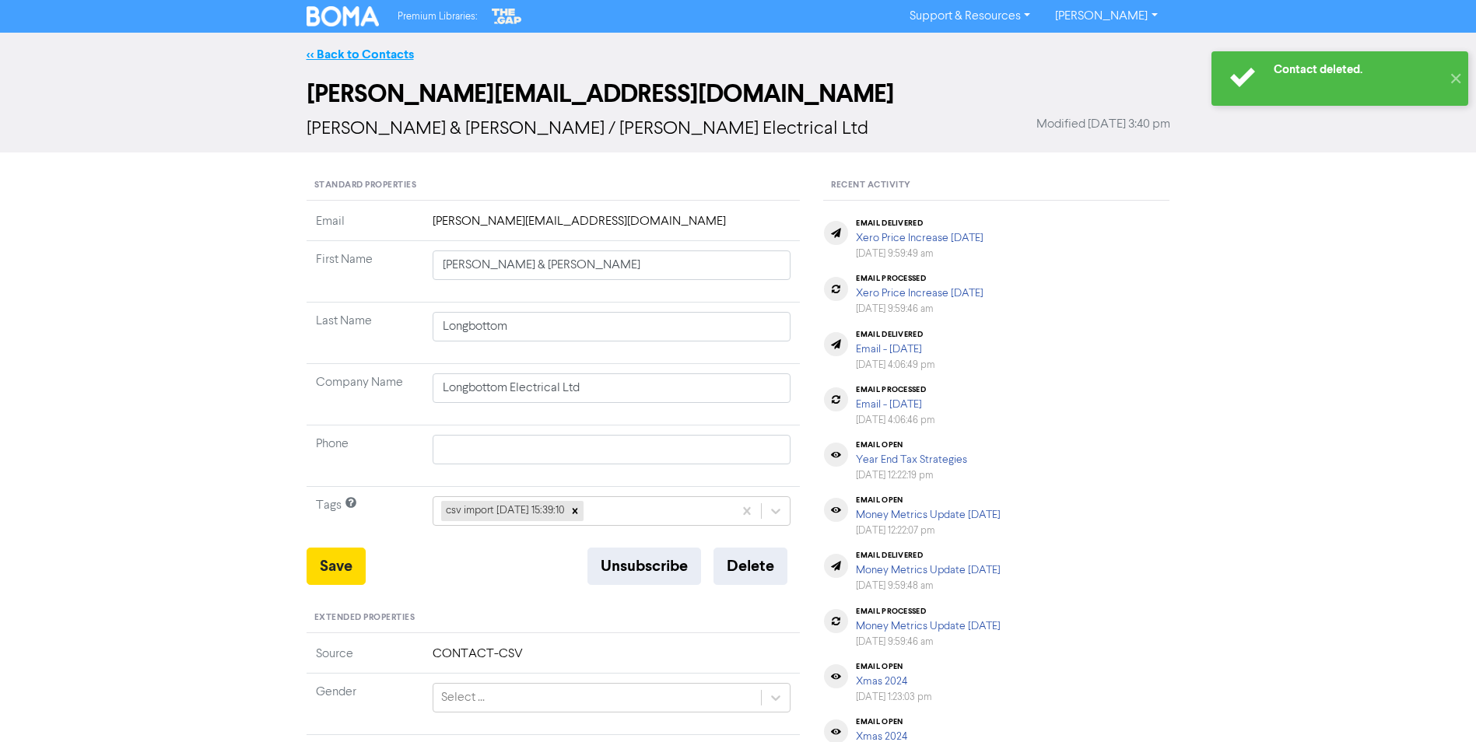
click at [333, 48] on link "<< Back to Contacts" at bounding box center [360, 55] width 107 height 16
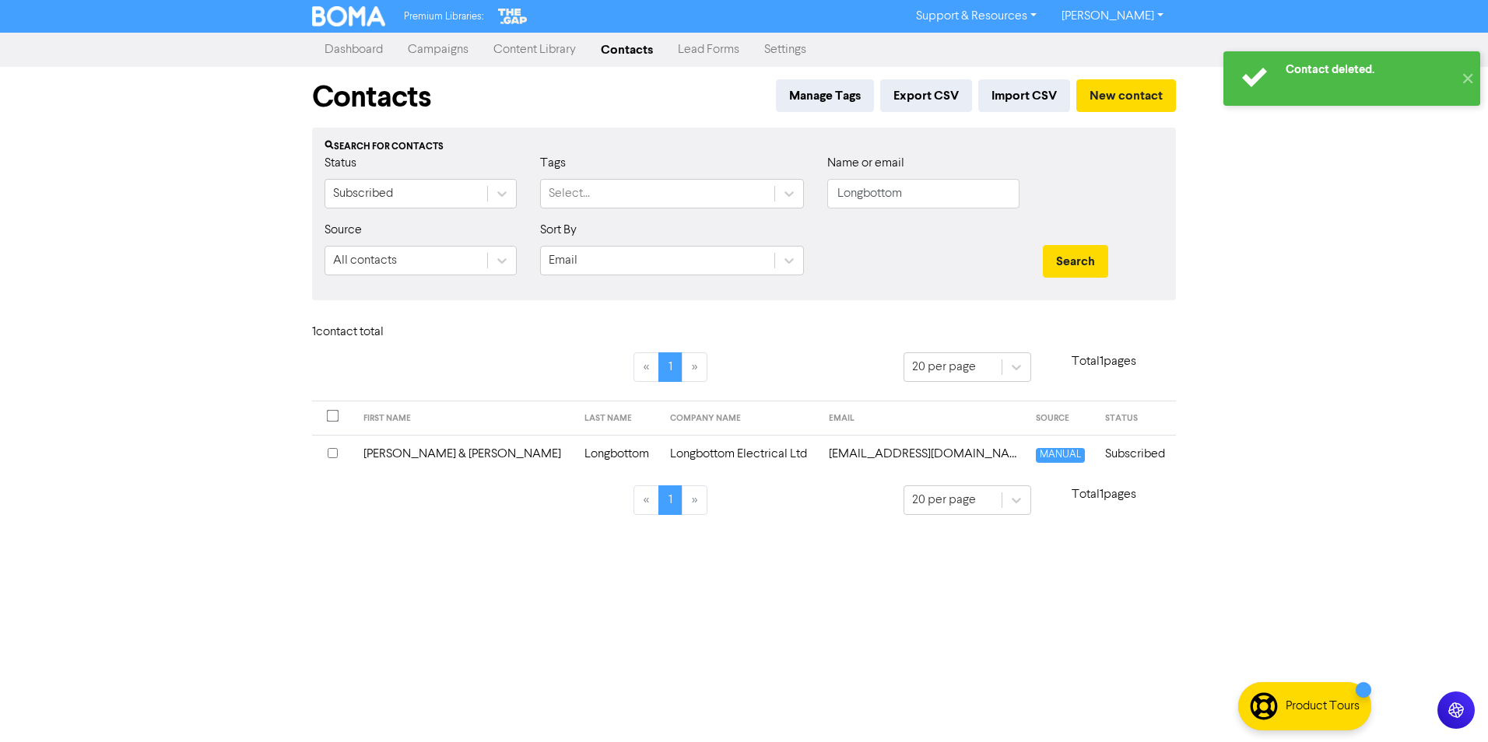
click at [441, 458] on td "[PERSON_NAME] & [PERSON_NAME]" at bounding box center [464, 454] width 221 height 38
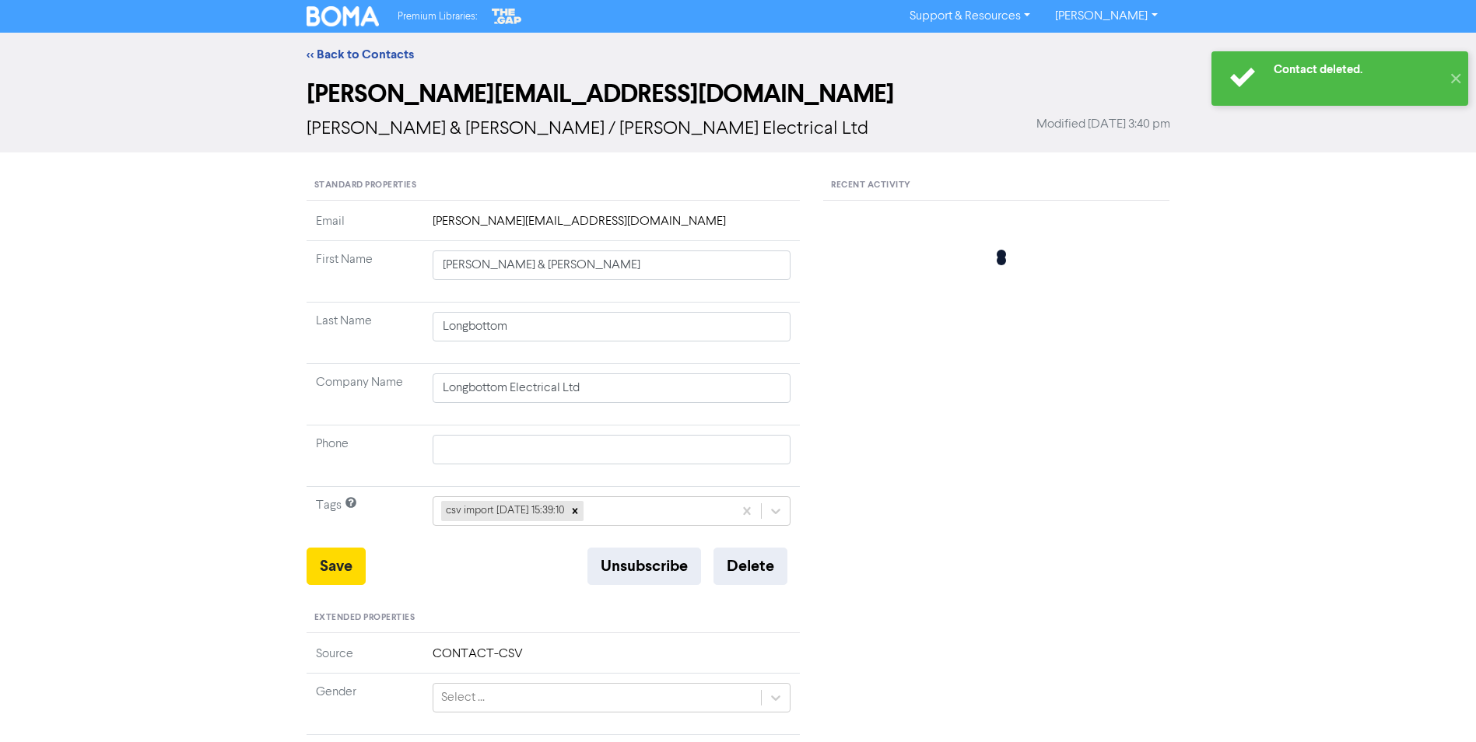
type input "[PERSON_NAME] & [PERSON_NAME]"
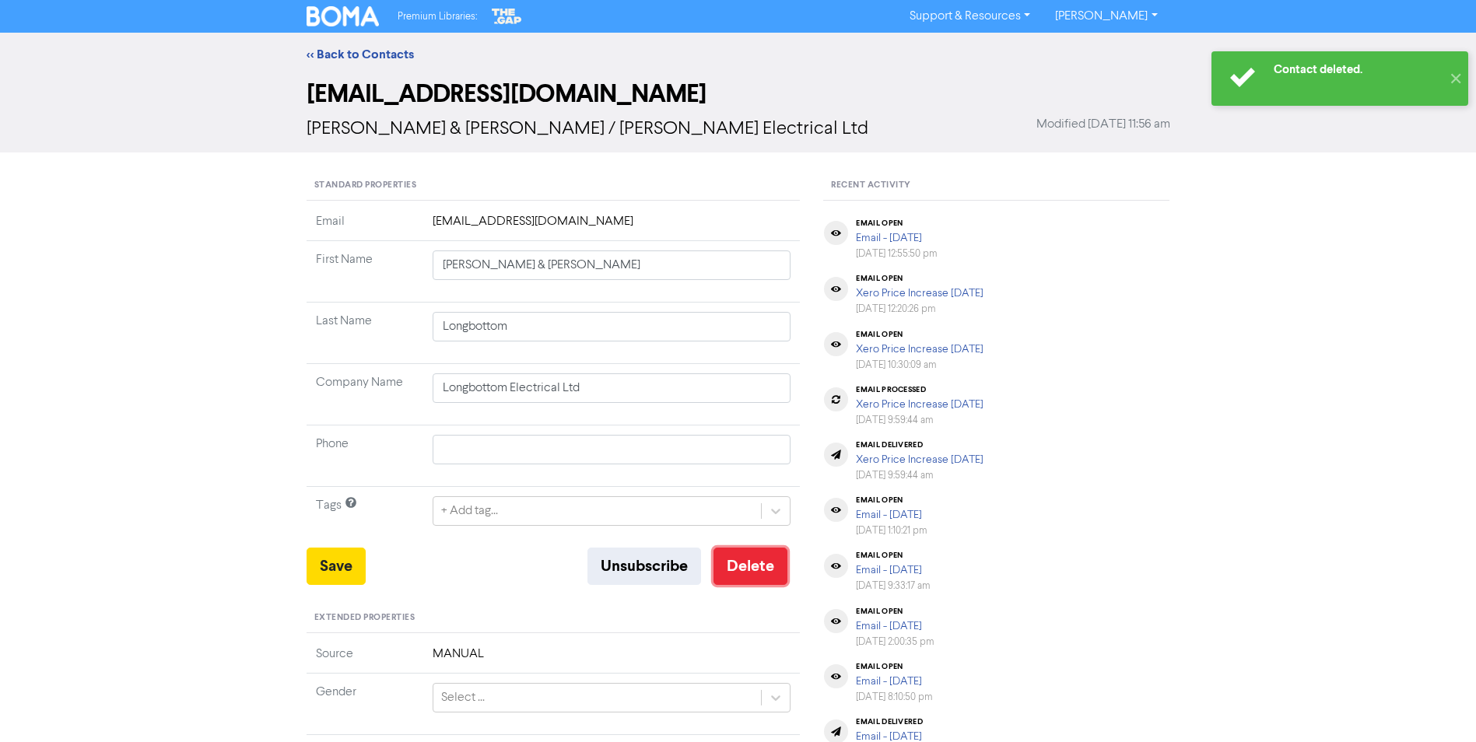
click at [744, 570] on button "Delete" at bounding box center [751, 566] width 74 height 37
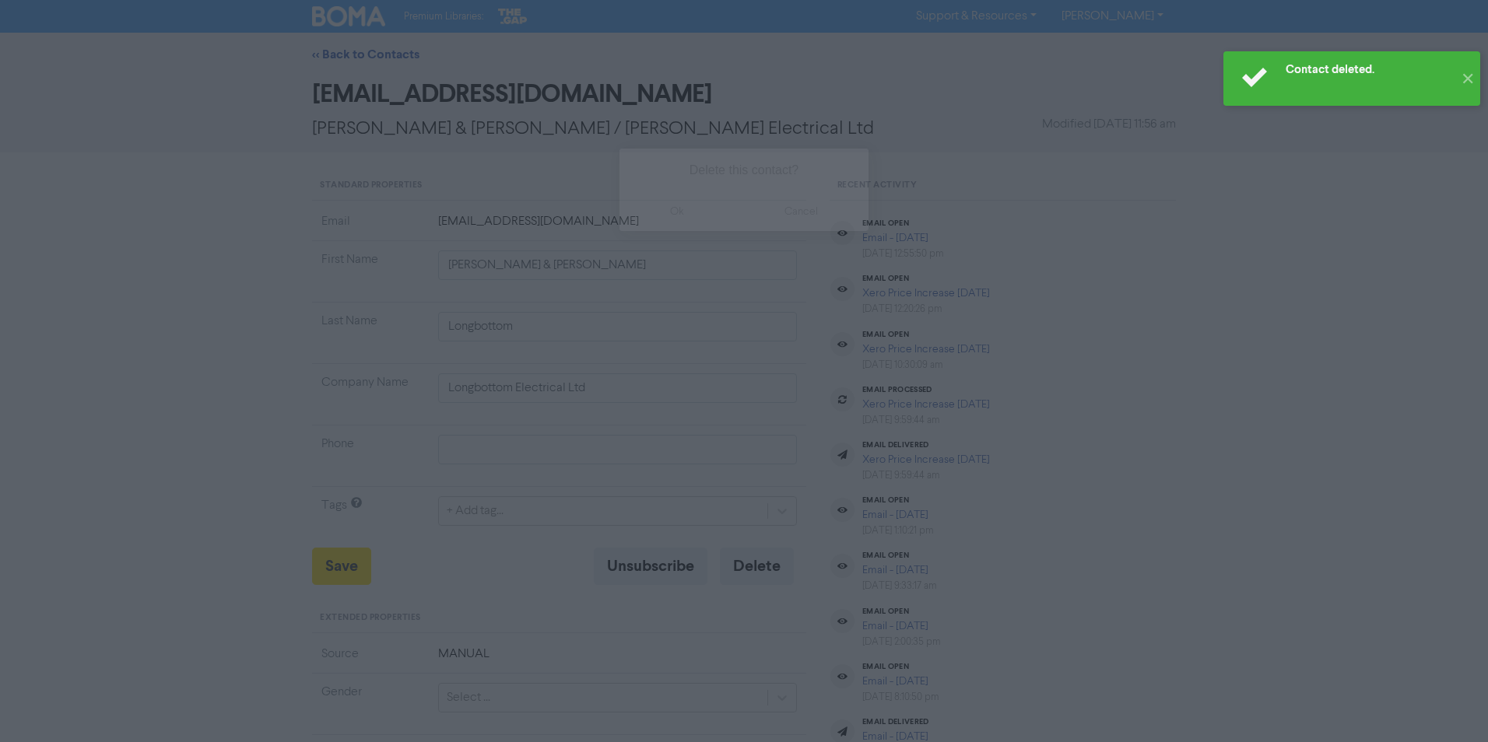
click at [666, 210] on button "ok" at bounding box center [676, 211] width 115 height 39
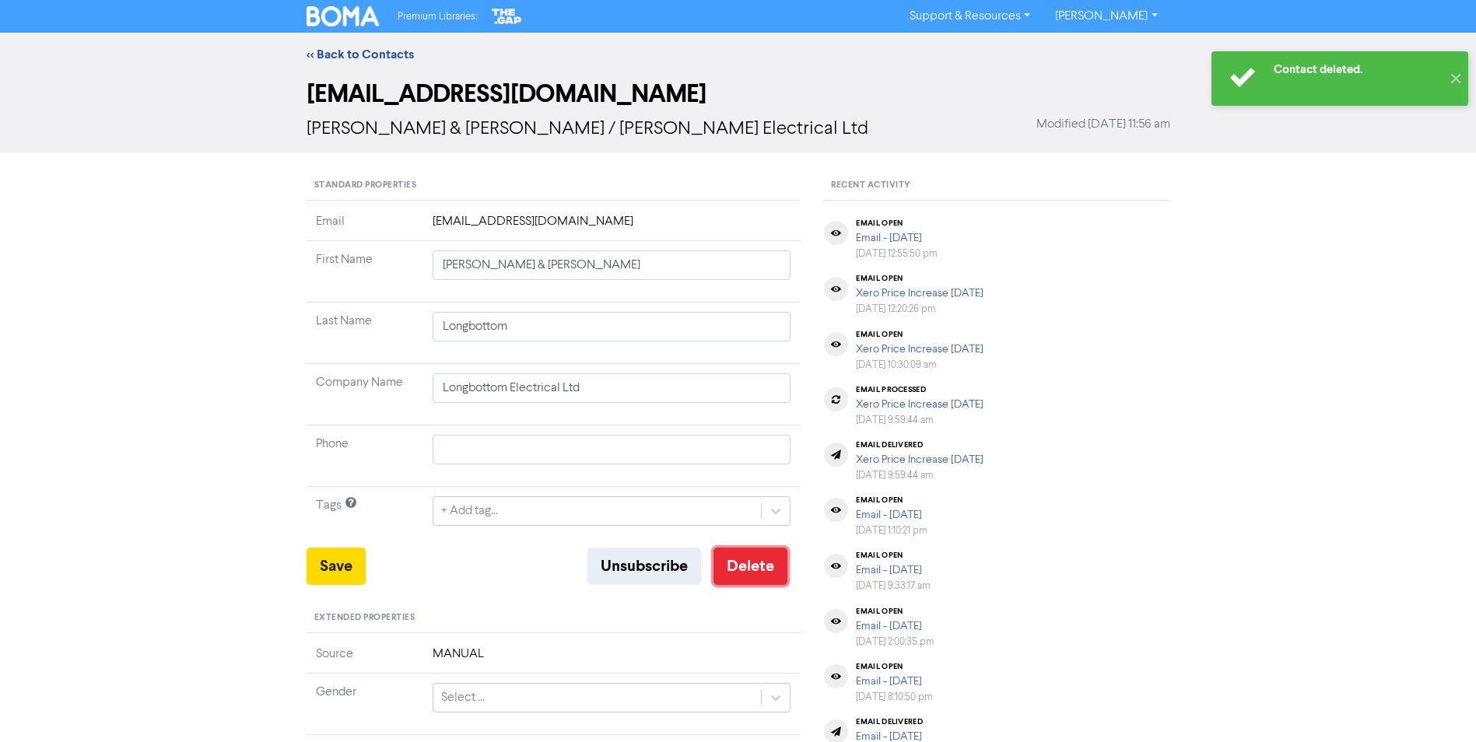
click at [737, 578] on button "Delete" at bounding box center [751, 566] width 74 height 37
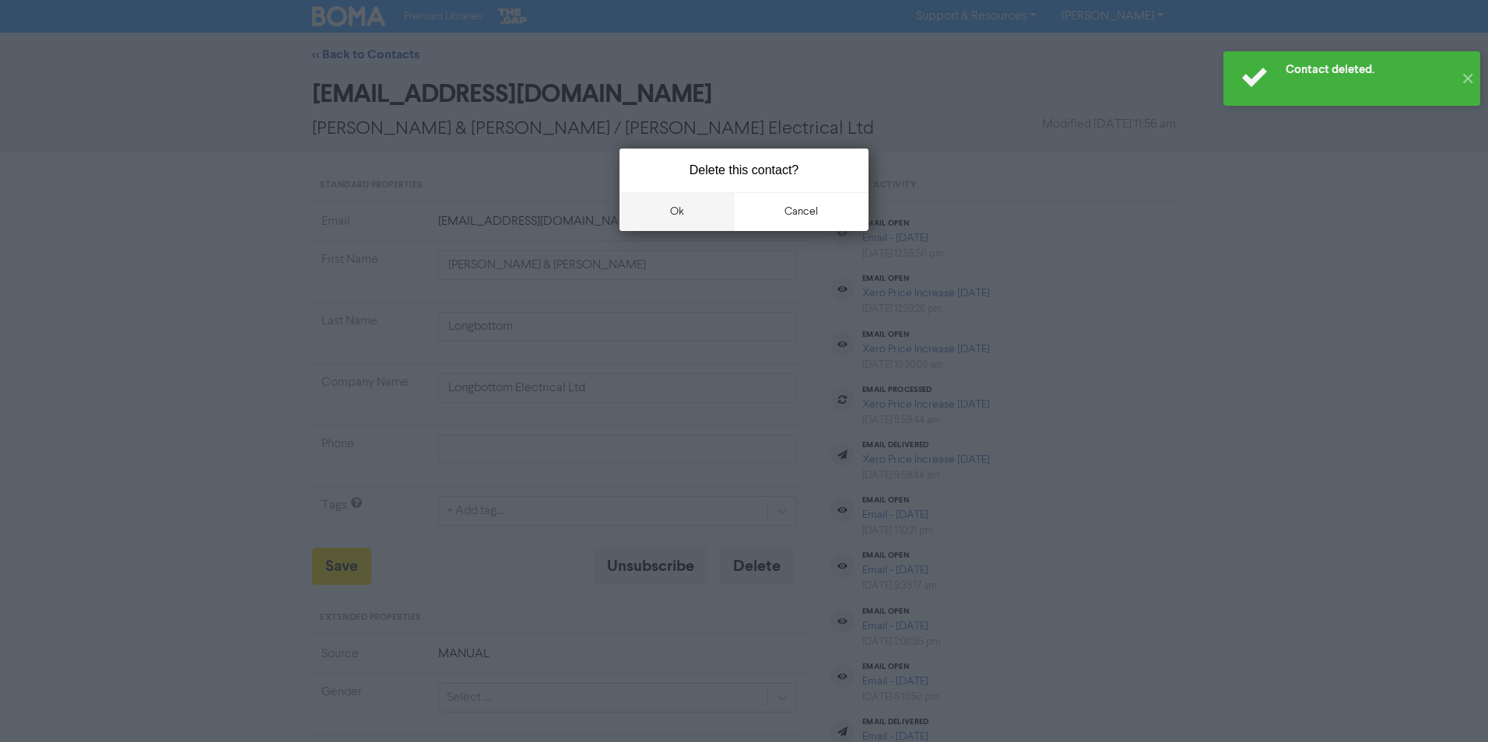
click at [680, 202] on button "ok" at bounding box center [676, 211] width 115 height 39
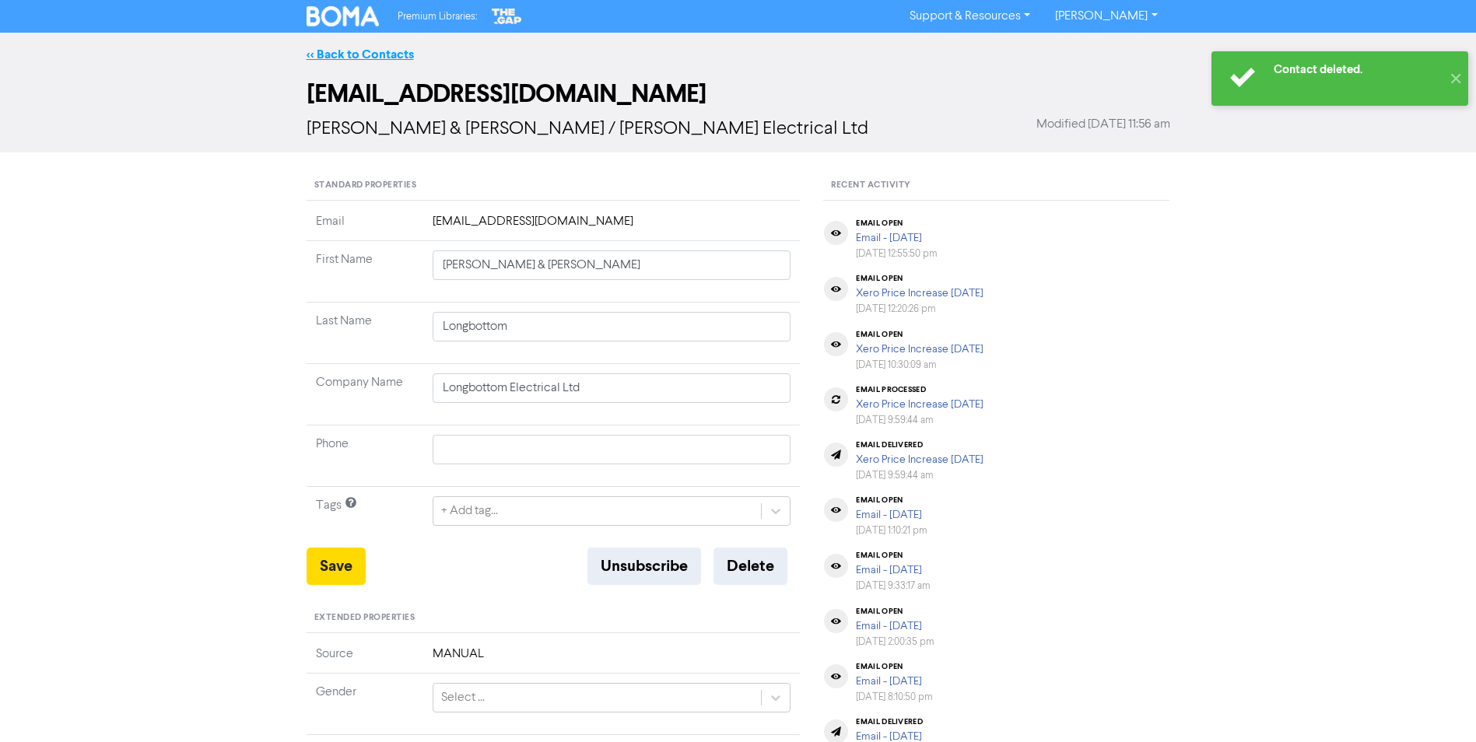
click at [347, 54] on link "<< Back to Contacts" at bounding box center [360, 55] width 107 height 16
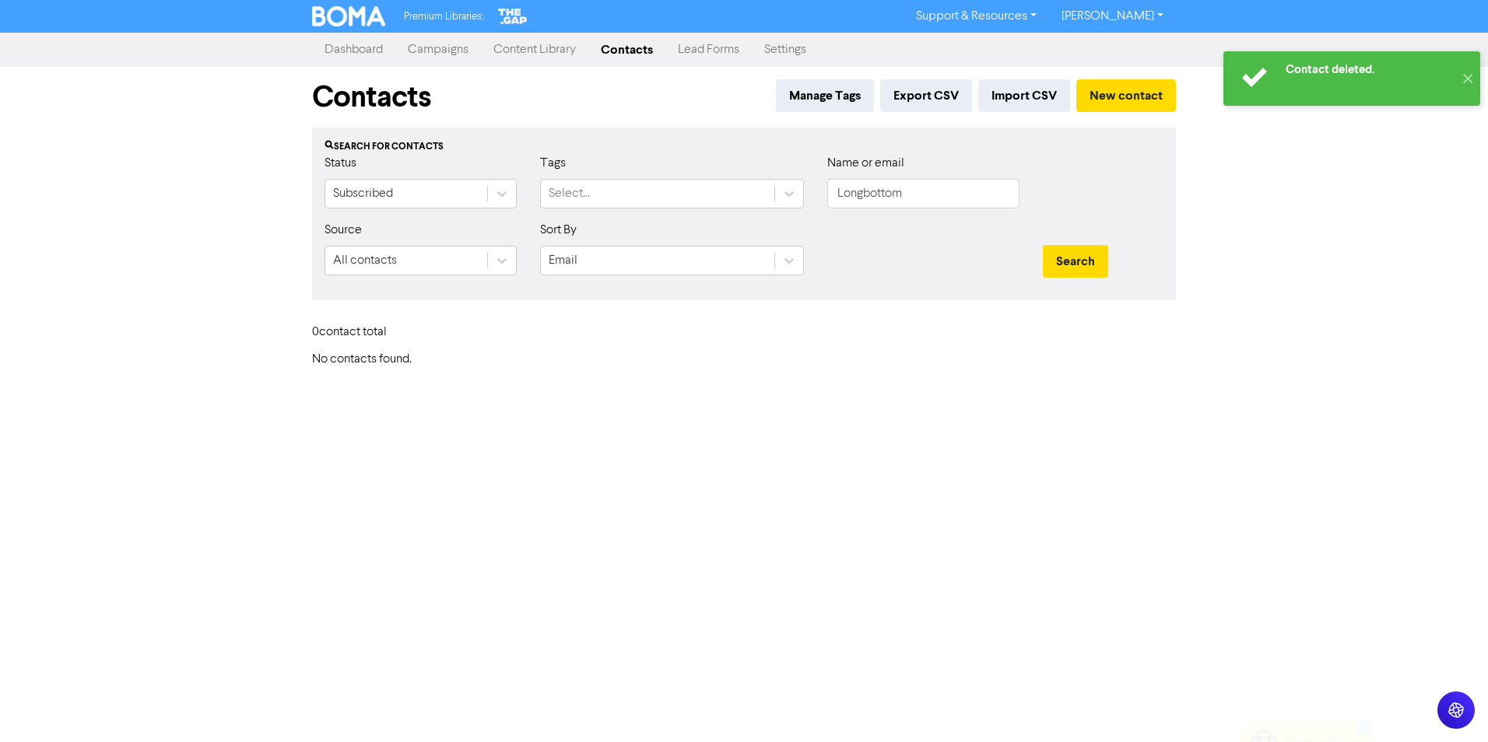
click at [454, 54] on link "Campaigns" at bounding box center [438, 49] width 86 height 31
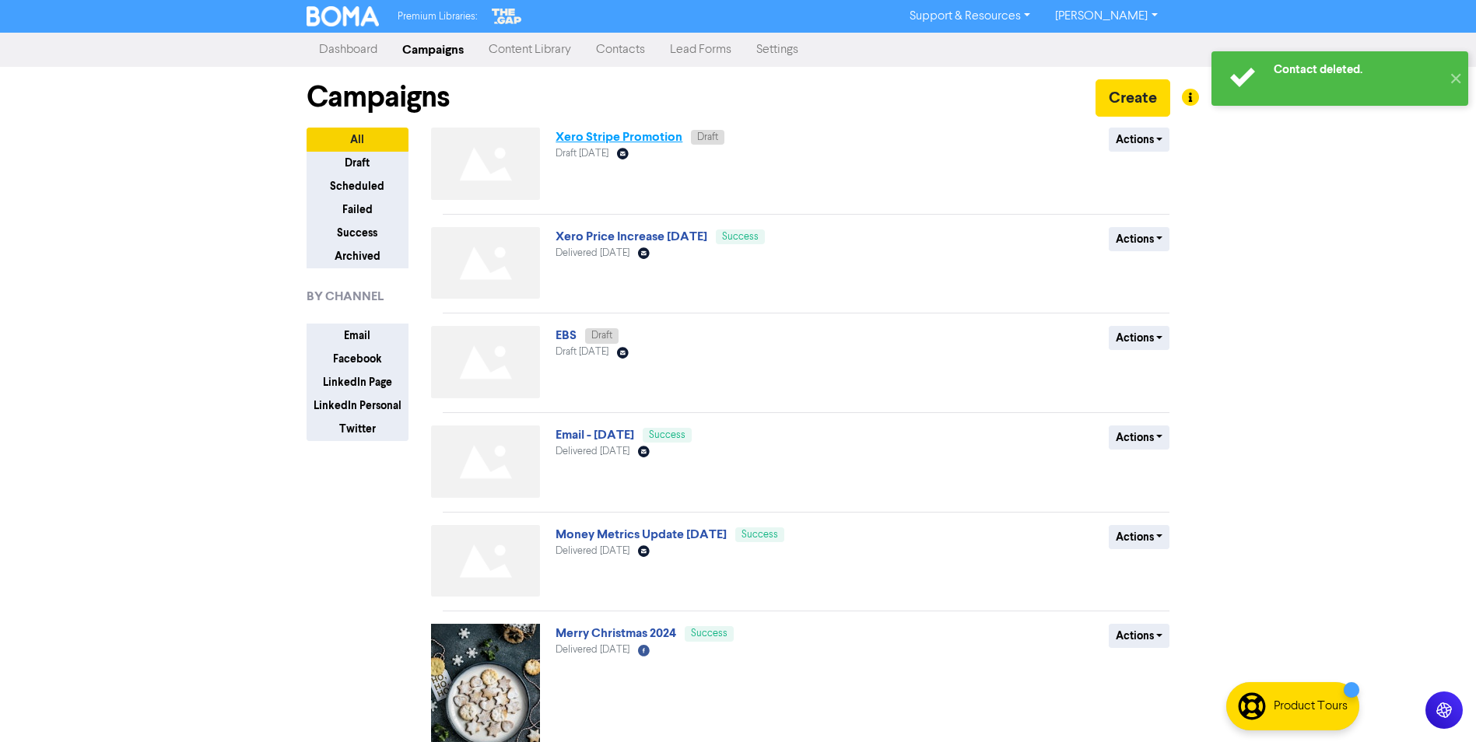
click at [623, 135] on link "Xero Stripe Promotion" at bounding box center [619, 137] width 127 height 16
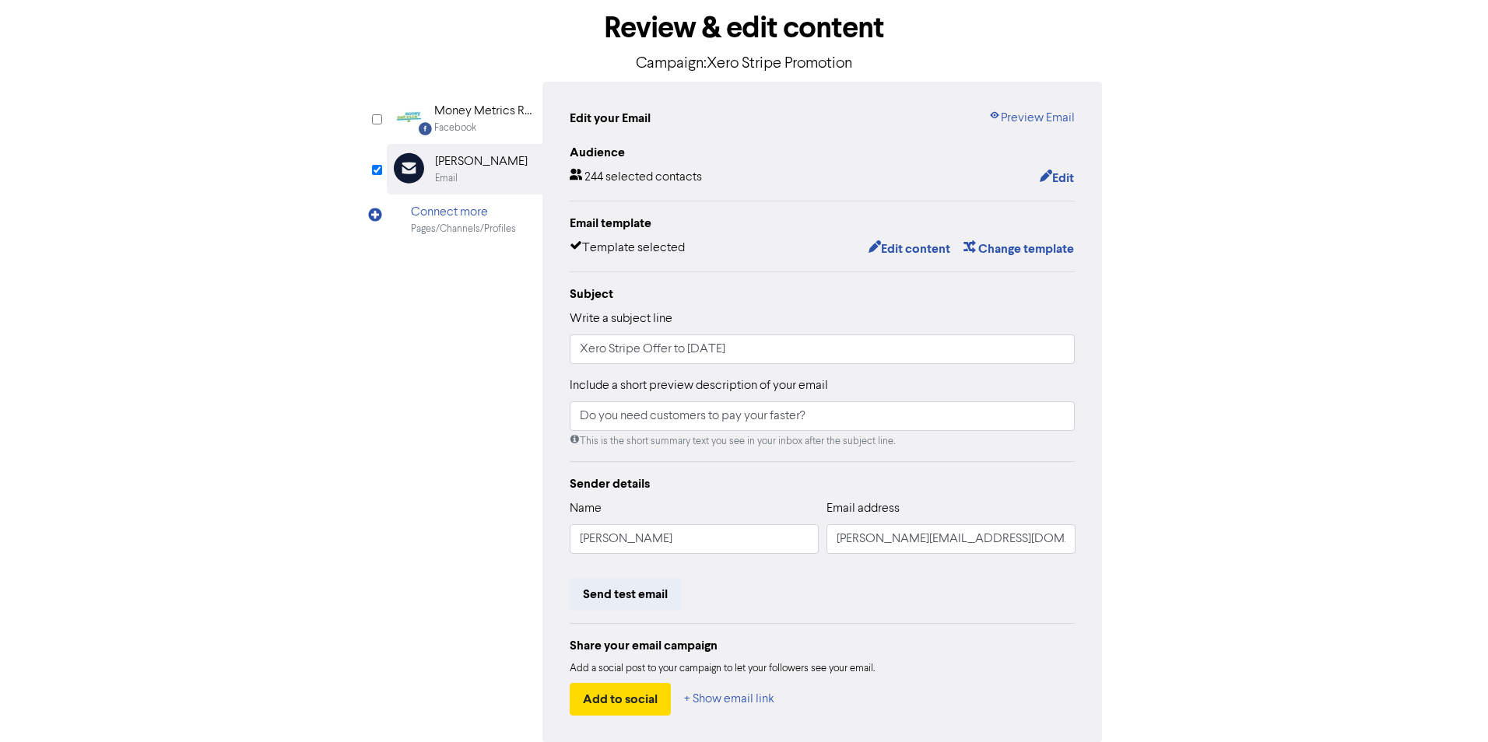
scroll to position [149, 0]
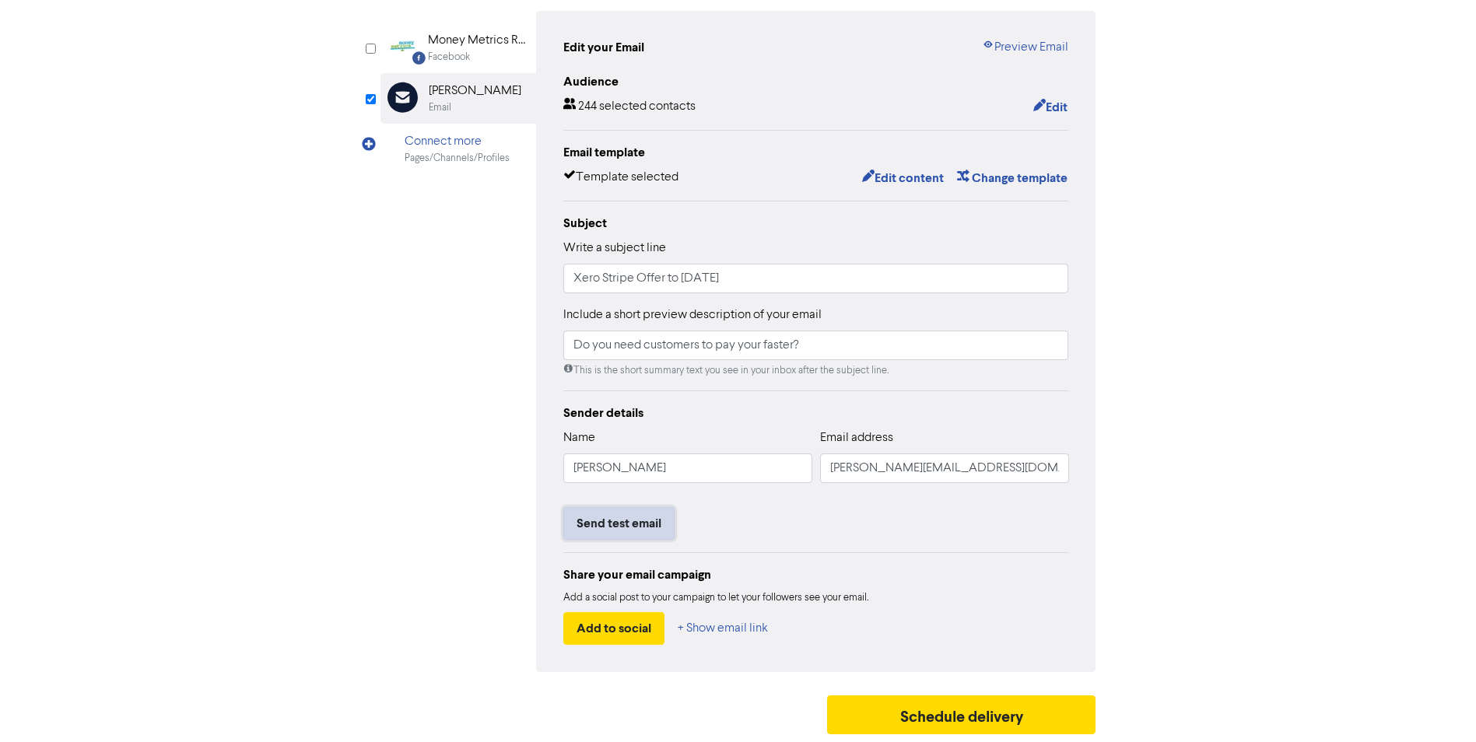
click at [610, 527] on button "Send test email" at bounding box center [618, 523] width 111 height 33
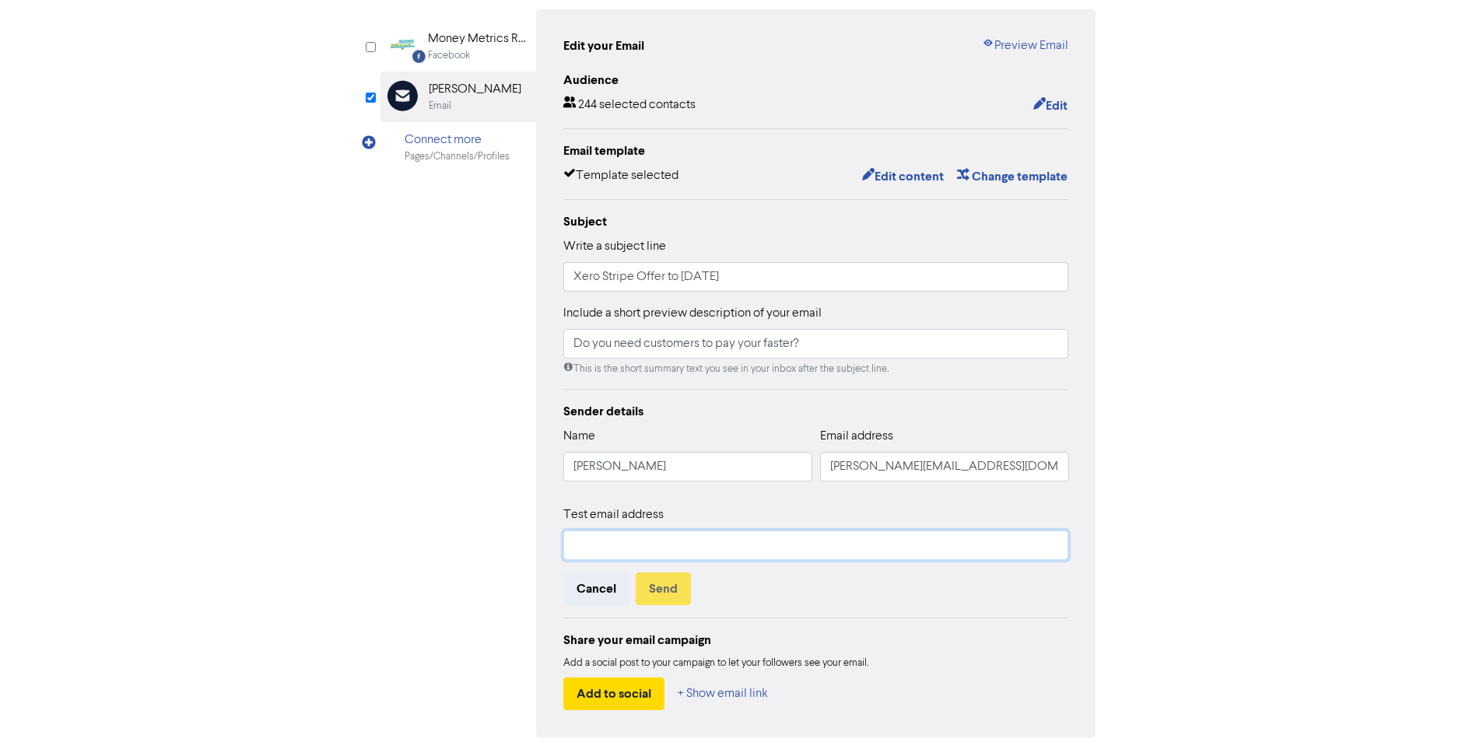
click at [598, 538] on input "text" at bounding box center [816, 546] width 506 height 30
type input "[PERSON_NAME][EMAIL_ADDRESS][DOMAIN_NAME]"
click at [638, 589] on button "Send" at bounding box center [663, 589] width 55 height 33
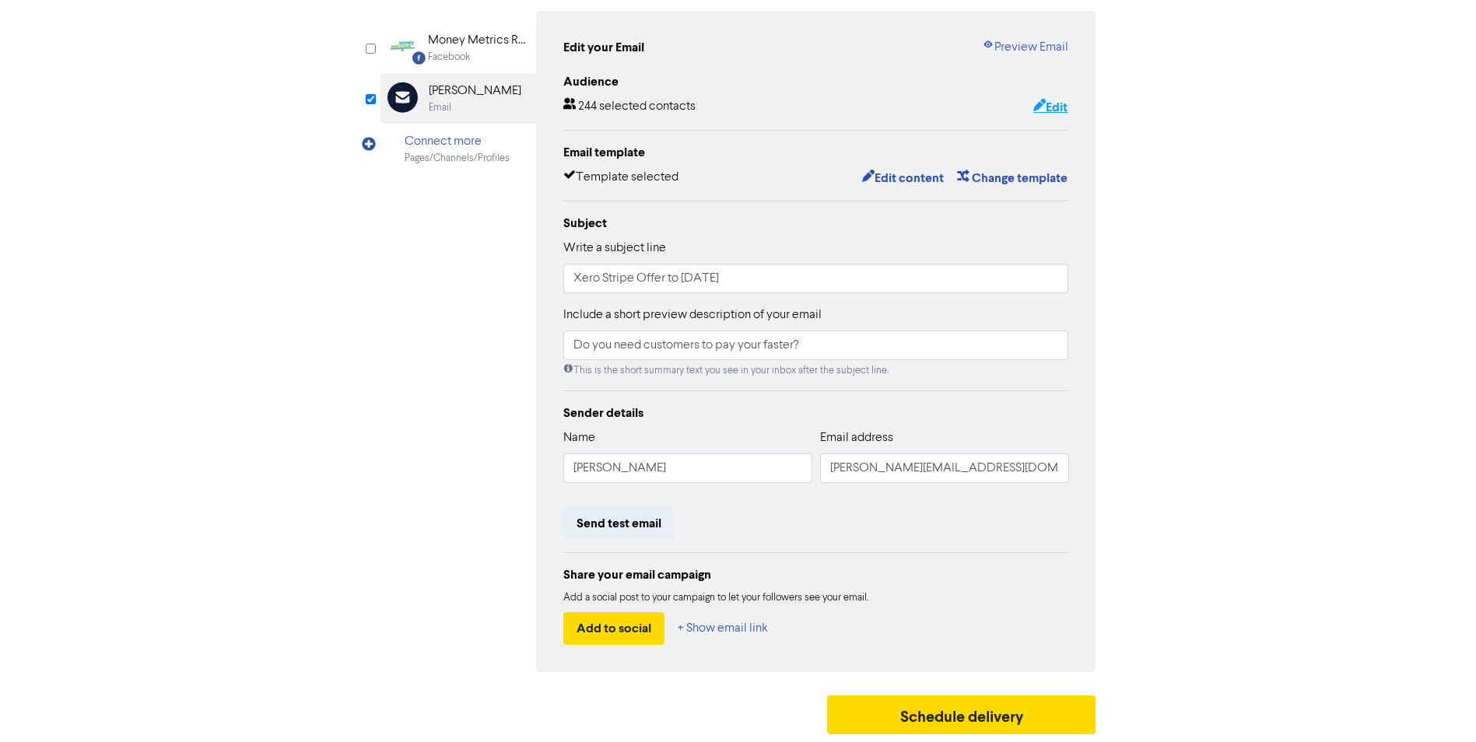
click at [1048, 109] on button "Edit" at bounding box center [1051, 107] width 36 height 20
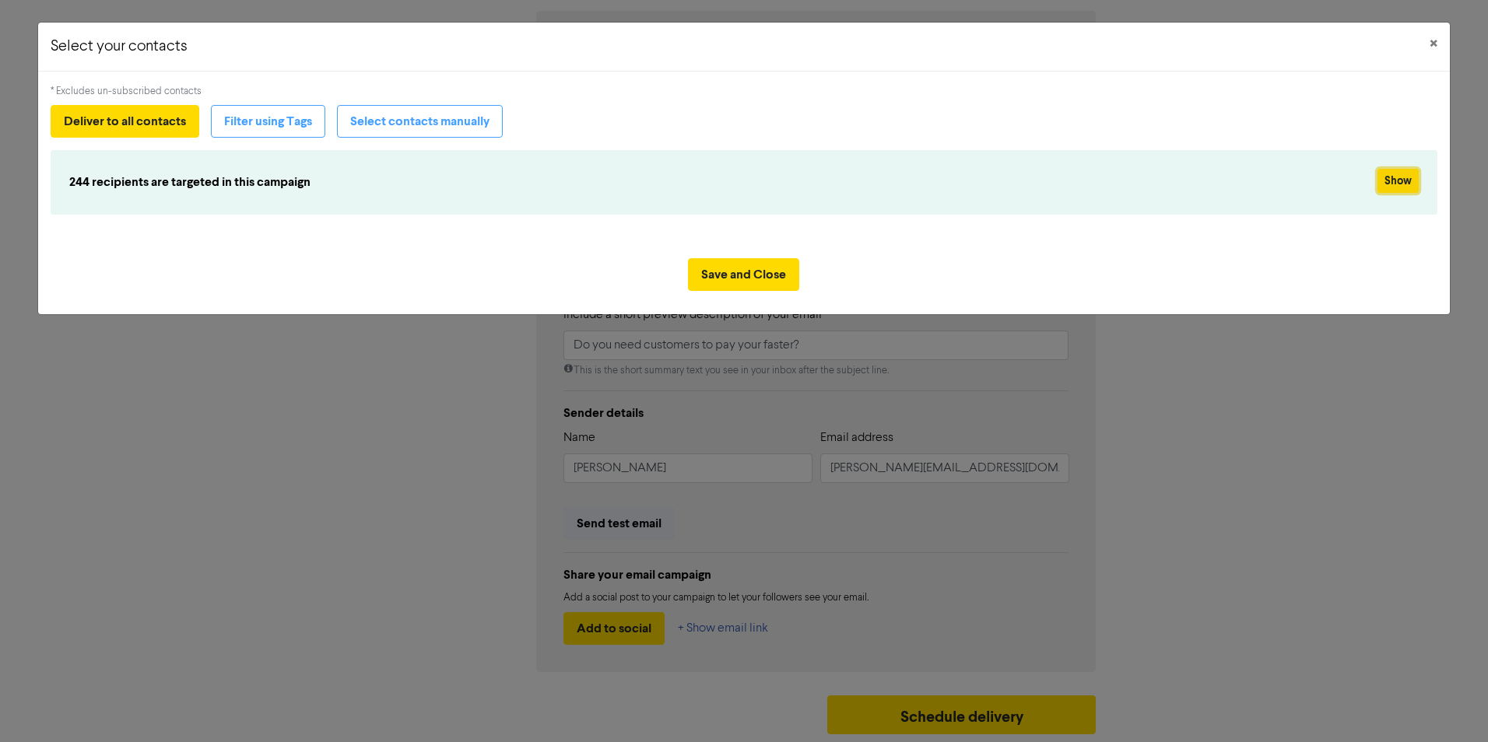
click at [1398, 174] on button "Show" at bounding box center [1397, 181] width 41 height 24
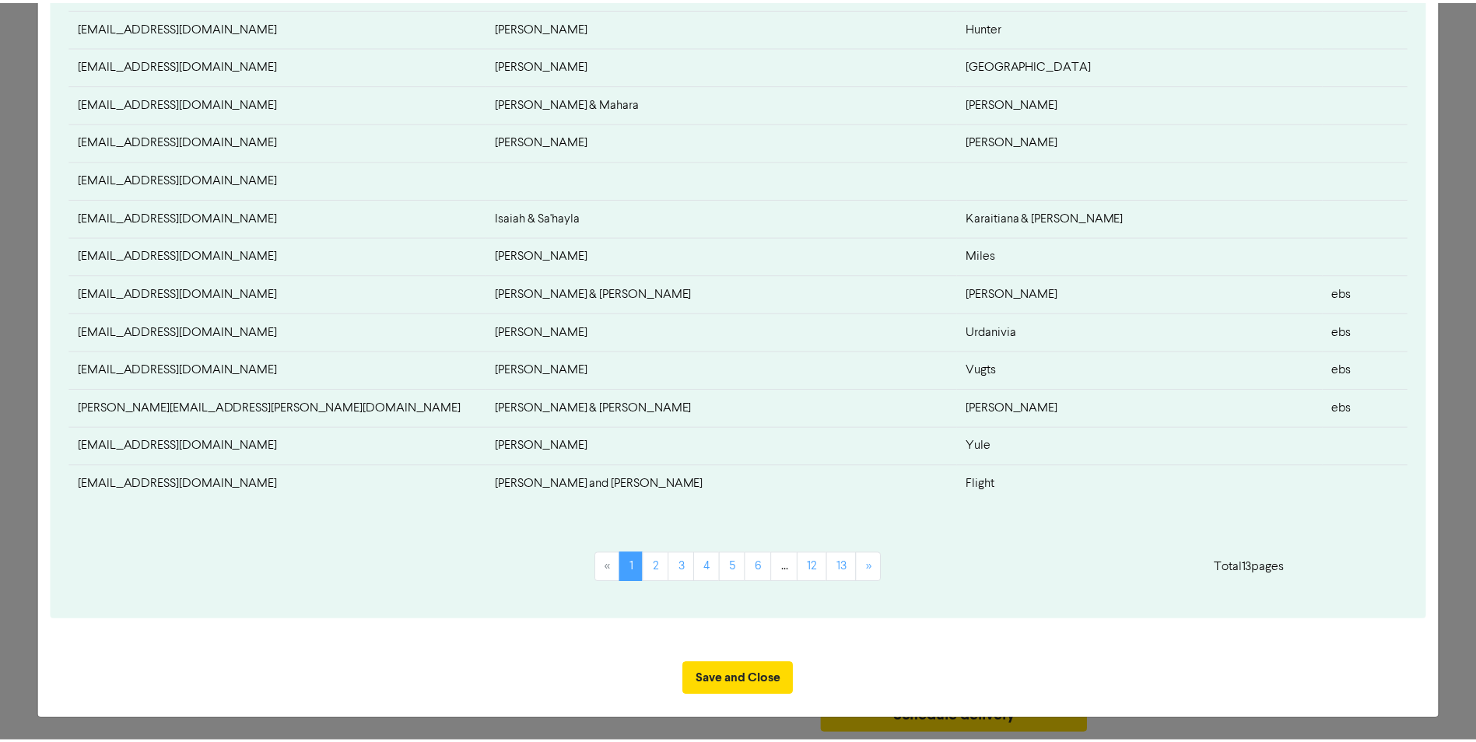
scroll to position [0, 0]
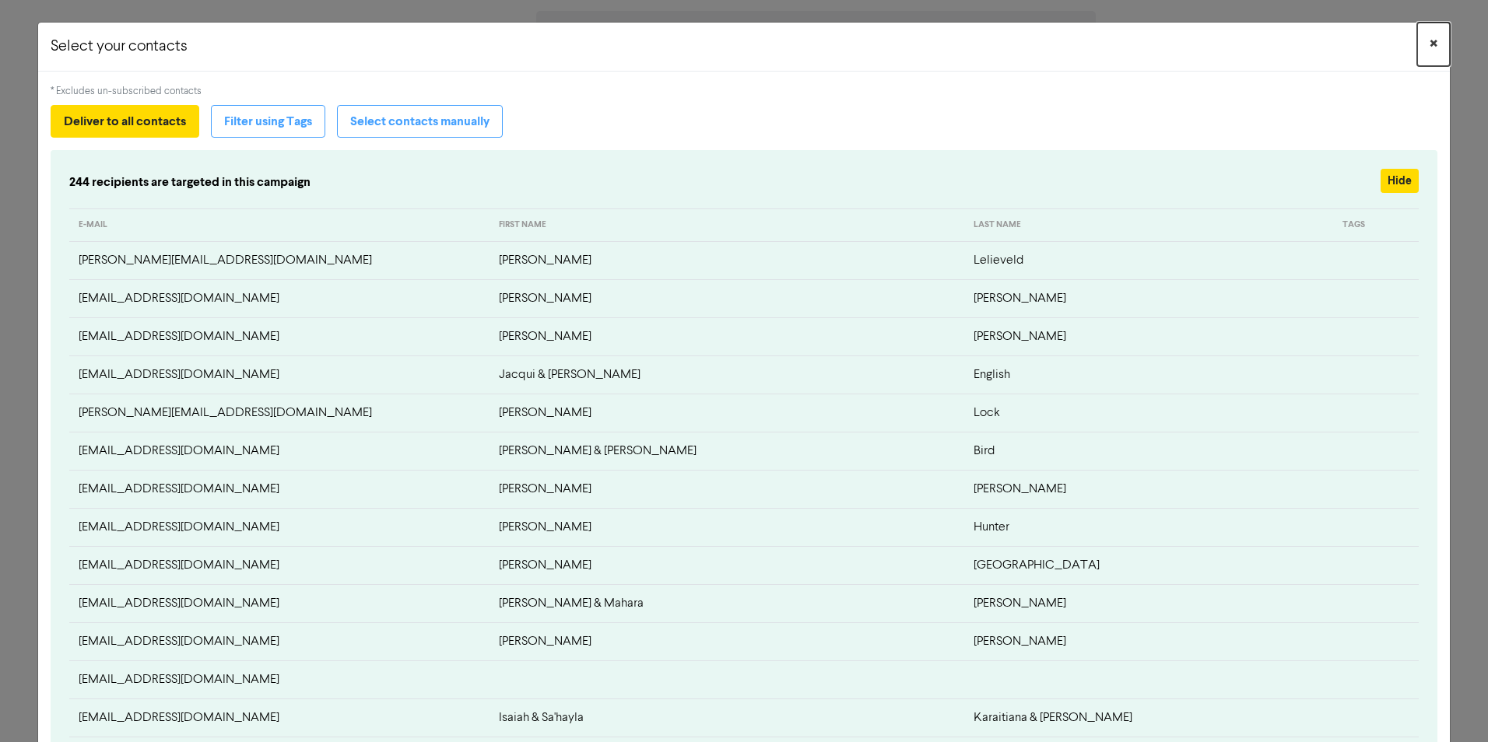
click at [1430, 46] on span "×" at bounding box center [1434, 44] width 8 height 23
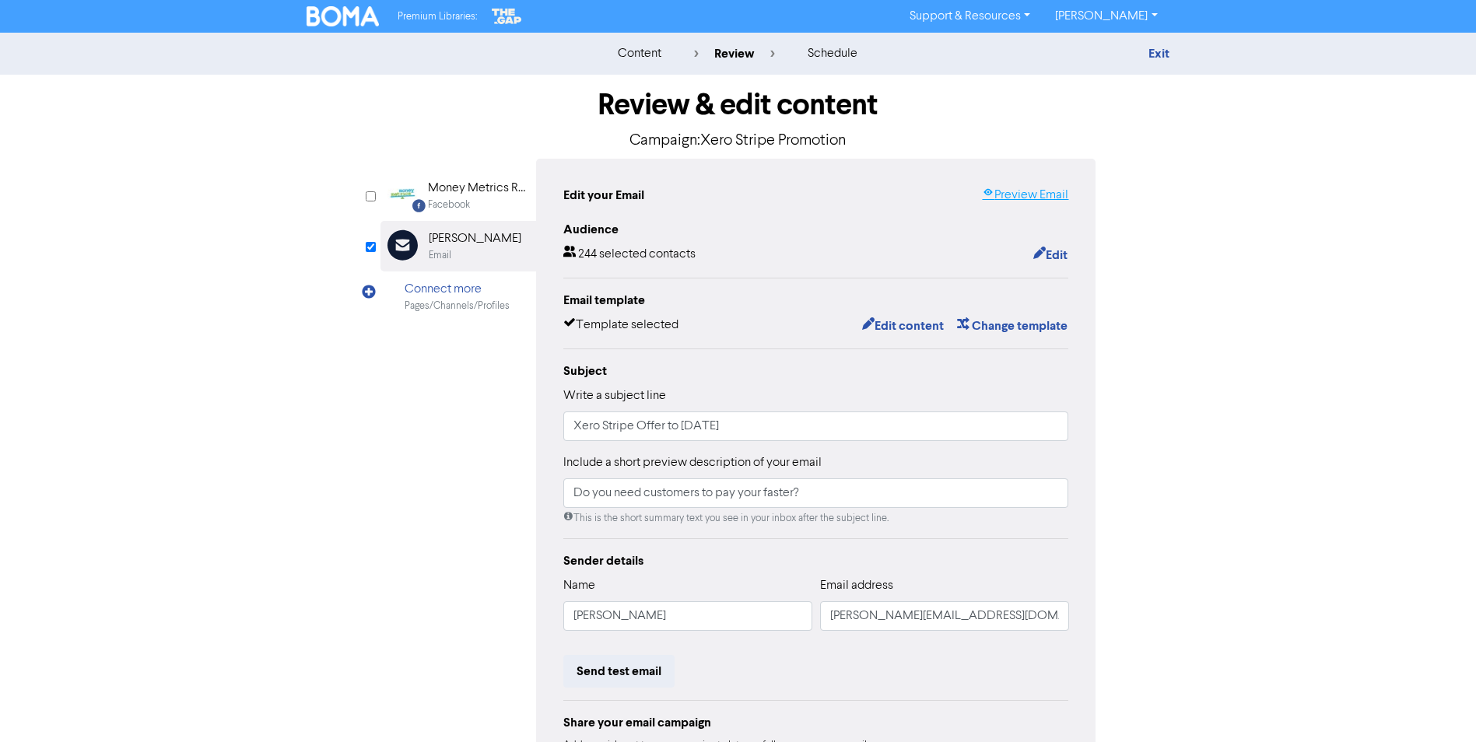
click at [1021, 191] on link "Preview Email" at bounding box center [1025, 195] width 86 height 19
click at [914, 328] on button "Edit content" at bounding box center [903, 326] width 83 height 20
